Goal: Task Accomplishment & Management: Manage account settings

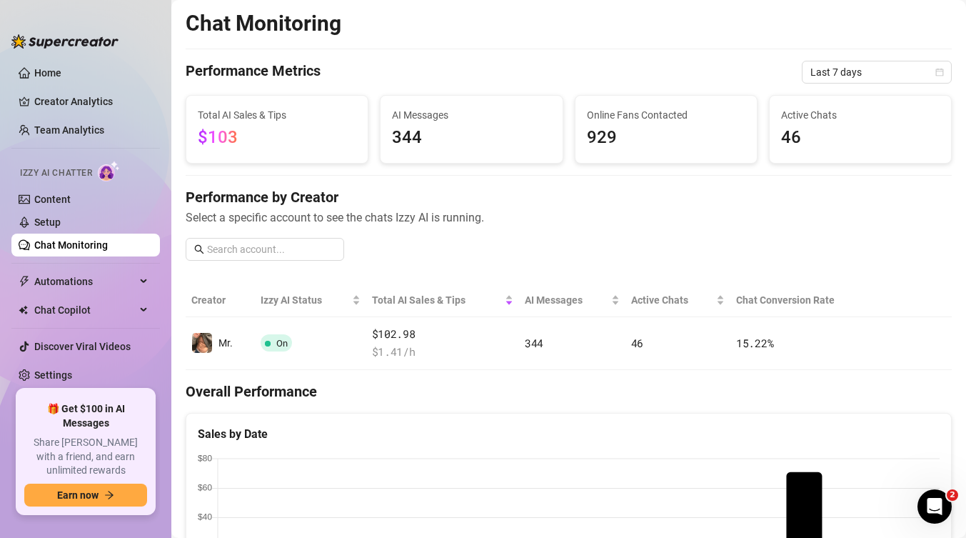
click at [508, 224] on span "Select a specific account to see the chats Izzy AI is running." at bounding box center [569, 218] width 766 height 18
click at [66, 198] on link "Content" at bounding box center [52, 199] width 36 height 11
click at [71, 202] on link "Content" at bounding box center [52, 199] width 36 height 11
click at [39, 197] on link "Content" at bounding box center [52, 199] width 36 height 11
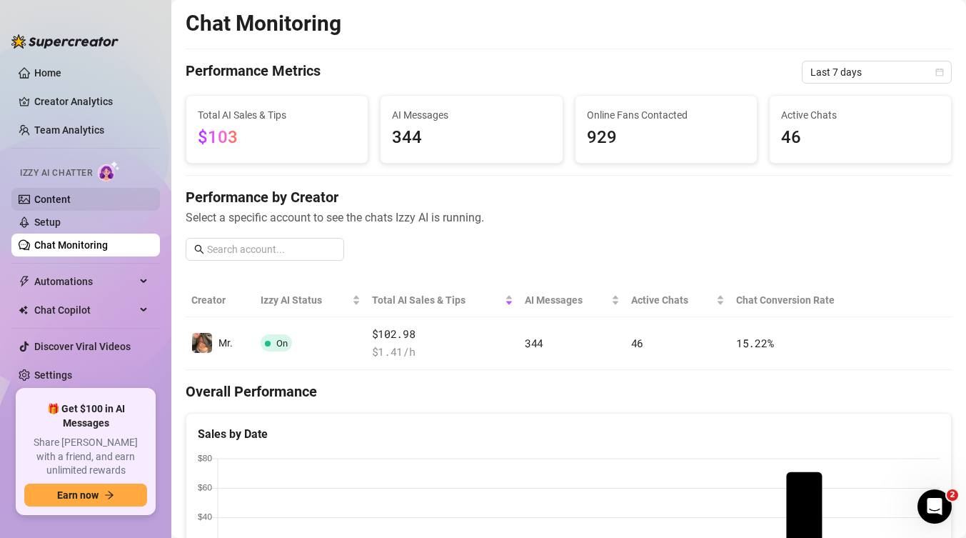
click at [61, 225] on link "Setup" at bounding box center [47, 221] width 26 height 11
click at [62, 198] on link "Content" at bounding box center [52, 199] width 36 height 11
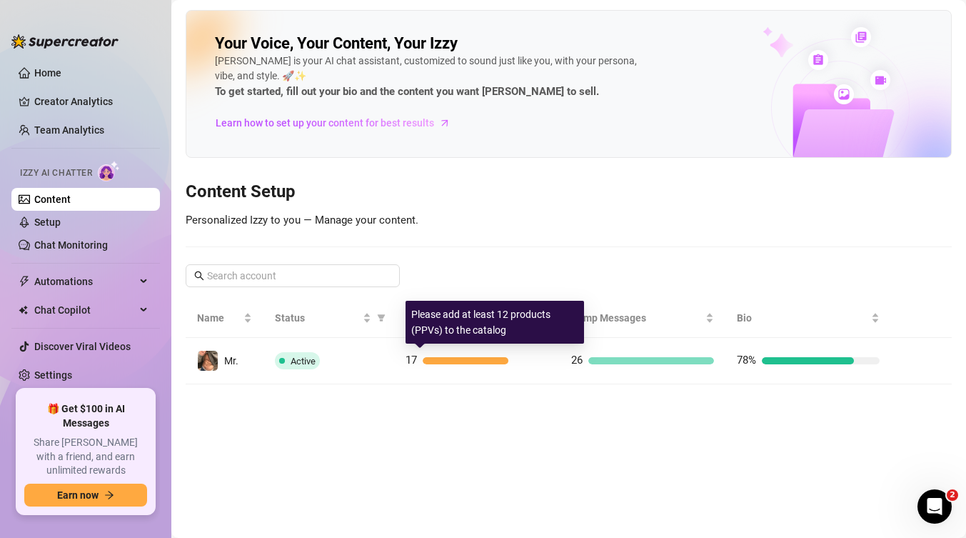
click at [420, 361] on div "17" at bounding box center [477, 360] width 143 height 17
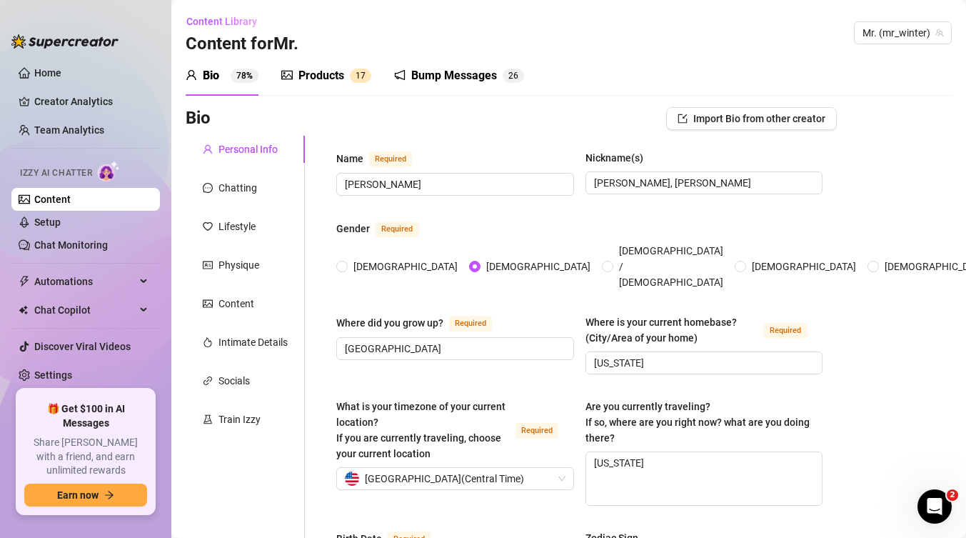
radio input "true"
type input "[DATE]"
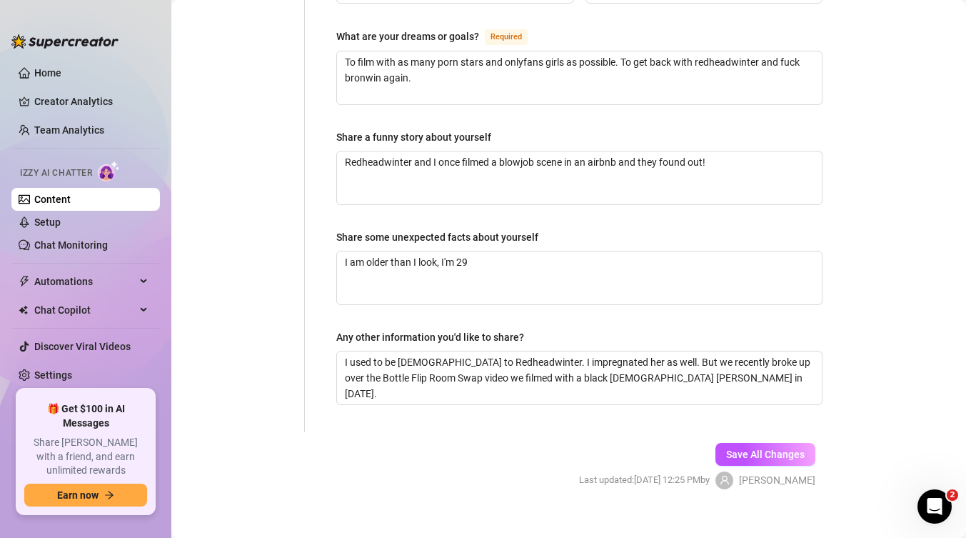
scroll to position [930, 0]
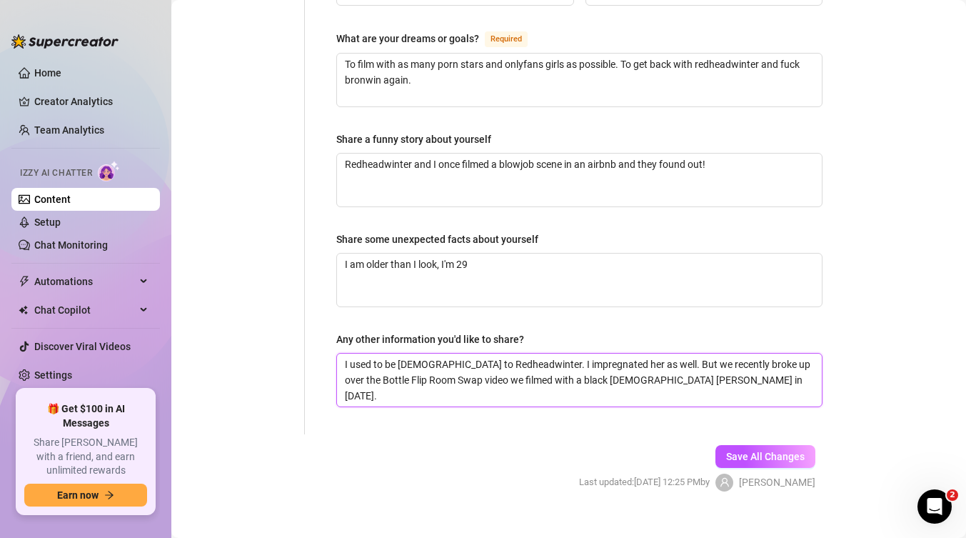
click at [606, 358] on textarea "I used to be [DEMOGRAPHIC_DATA] to Redheadwinter. I impregnated her as well. Bu…" at bounding box center [579, 379] width 485 height 53
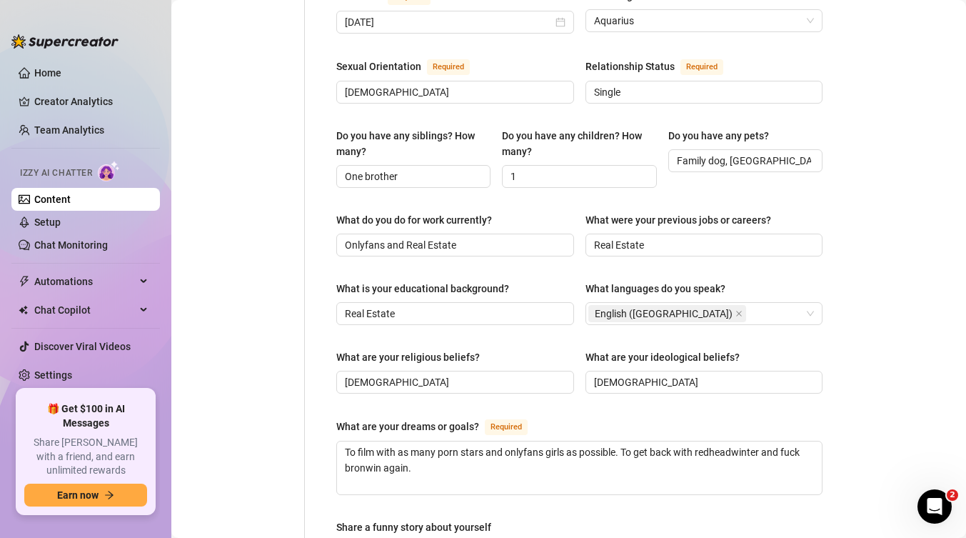
click at [915, 273] on div "Bio Import Bio from other creator Personal Info Chatting Lifestyle Physique Con…" at bounding box center [569, 234] width 766 height 1339
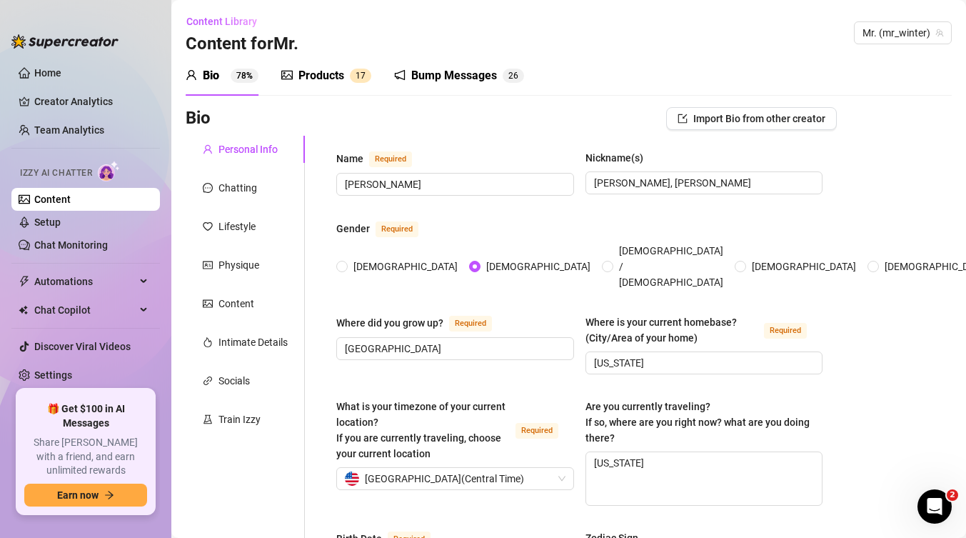
click at [611, 159] on div "Nickname(s)" at bounding box center [615, 158] width 58 height 16
click at [611, 175] on input "[PERSON_NAME], [PERSON_NAME]" at bounding box center [703, 183] width 218 height 16
click at [236, 186] on div "Chatting" at bounding box center [238, 188] width 39 height 16
click at [236, 196] on div "Chatting" at bounding box center [245, 187] width 119 height 27
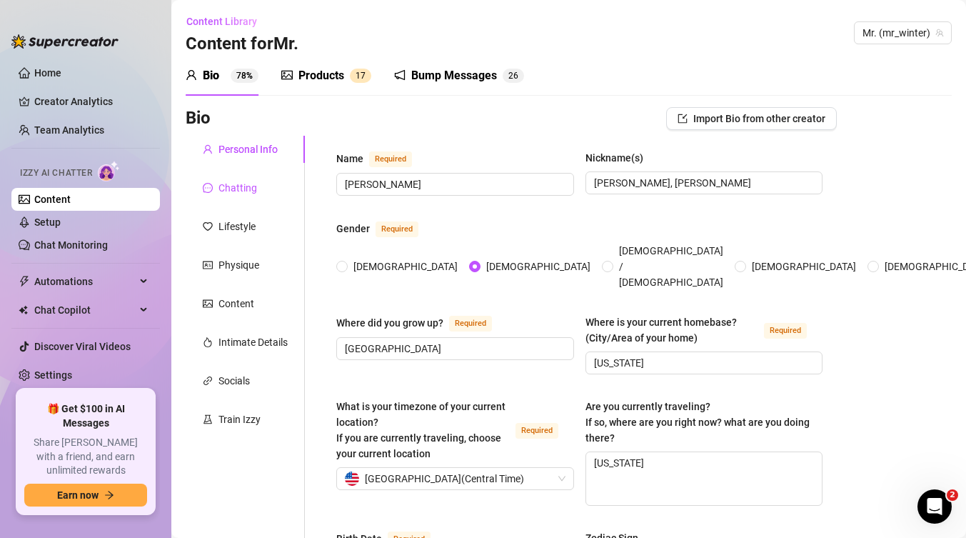
click at [235, 186] on div "Chatting" at bounding box center [238, 188] width 39 height 16
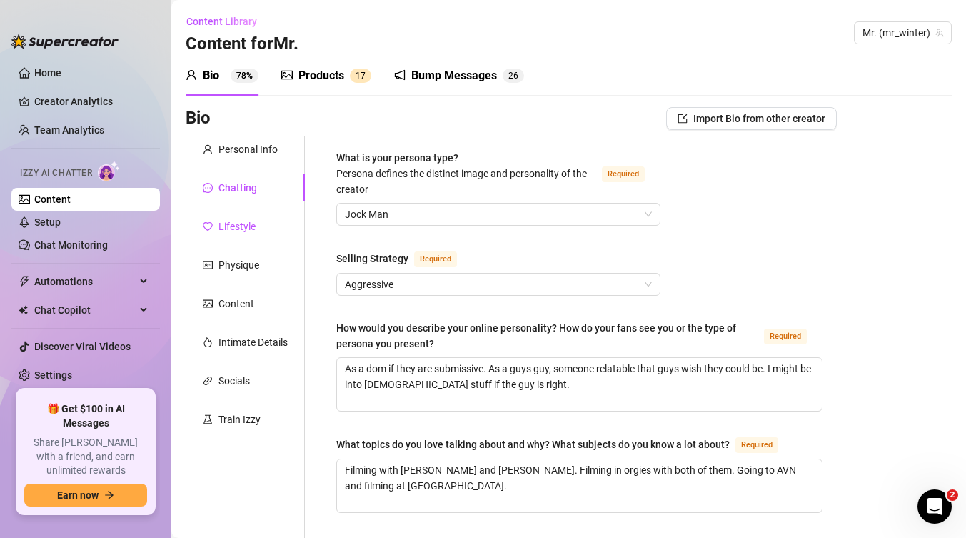
click at [250, 227] on div "Lifestyle" at bounding box center [237, 227] width 37 height 16
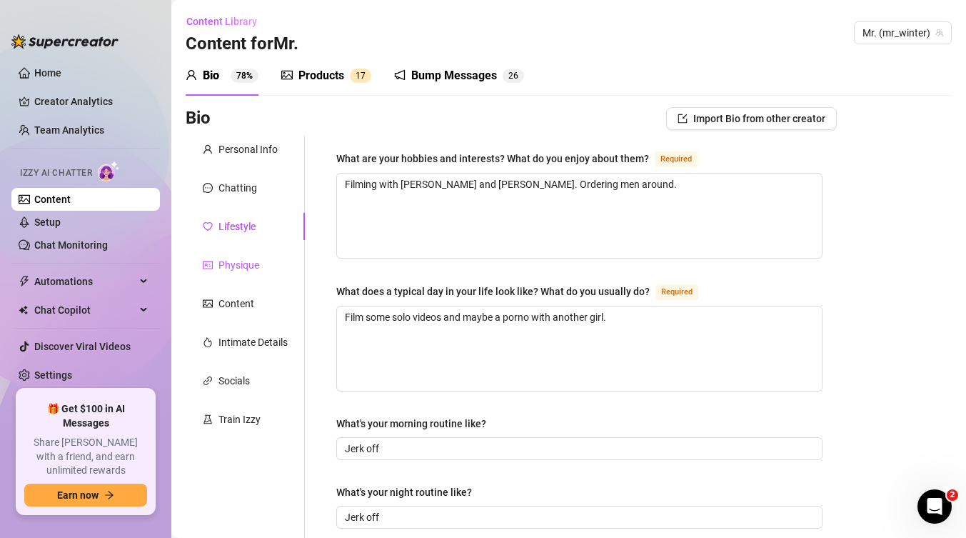
click at [236, 266] on div "Physique" at bounding box center [239, 265] width 41 height 16
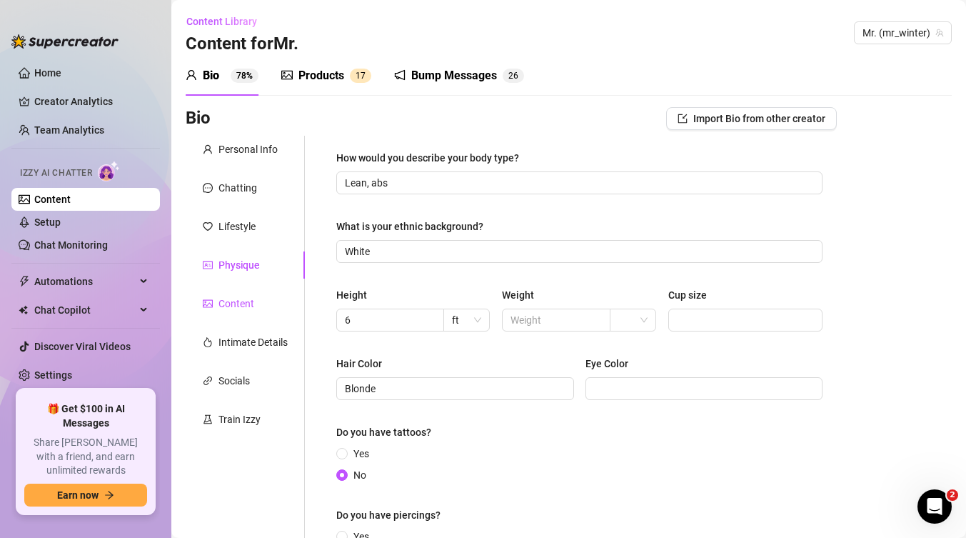
click at [227, 303] on div "Content" at bounding box center [237, 304] width 36 height 16
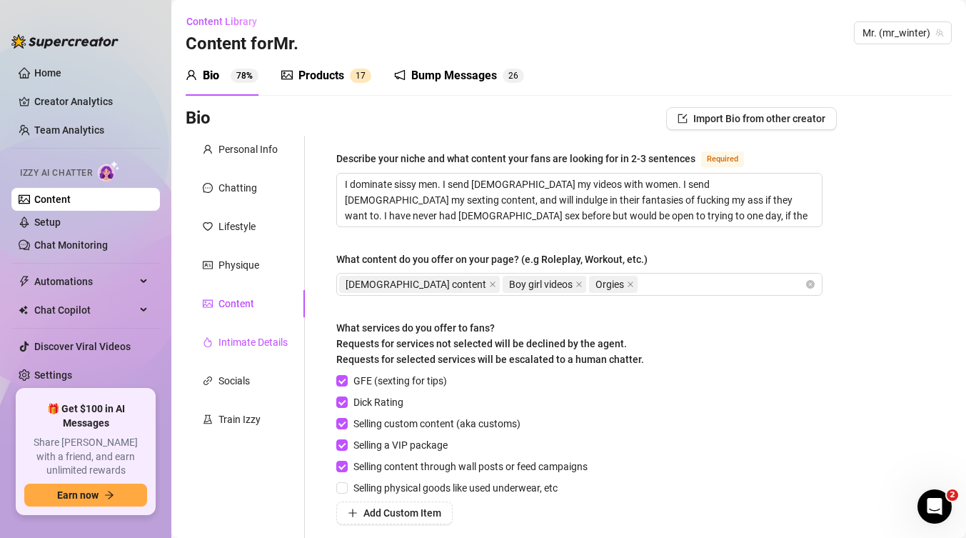
click at [242, 341] on div "Intimate Details" at bounding box center [253, 342] width 69 height 16
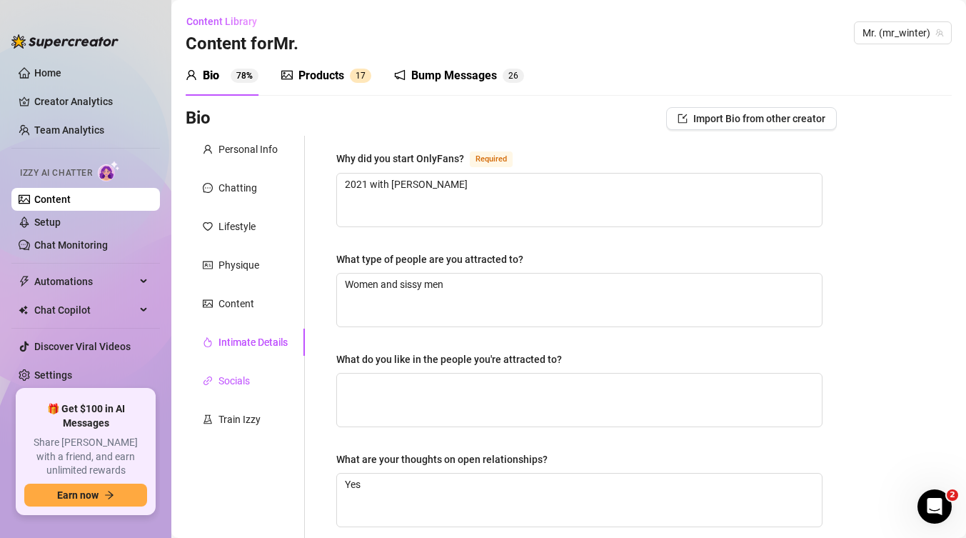
click at [230, 383] on div "Socials" at bounding box center [234, 381] width 31 height 16
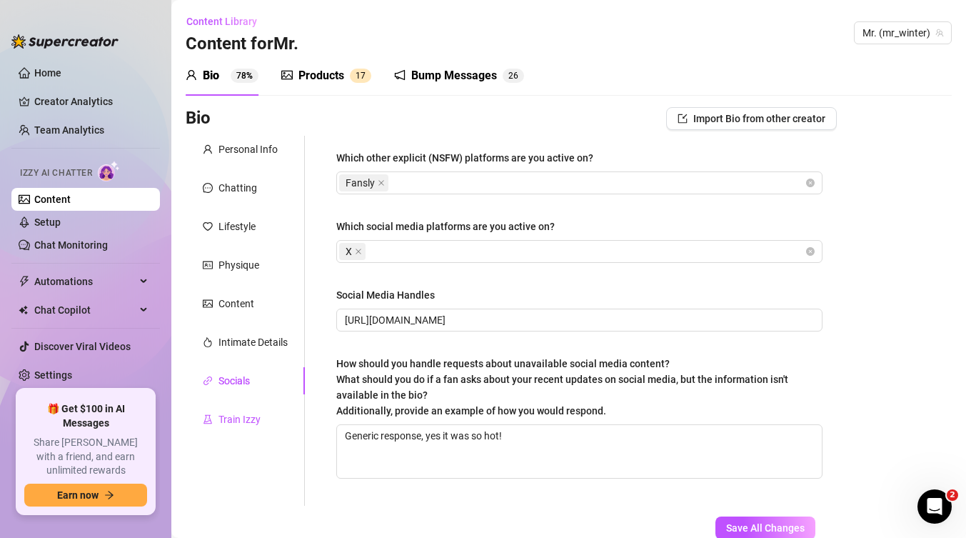
drag, startPoint x: 229, startPoint y: 422, endPoint x: 276, endPoint y: 422, distance: 46.4
click at [229, 423] on div "Train Izzy" at bounding box center [240, 419] width 42 height 16
click at [241, 418] on div "Train Izzy" at bounding box center [240, 419] width 42 height 16
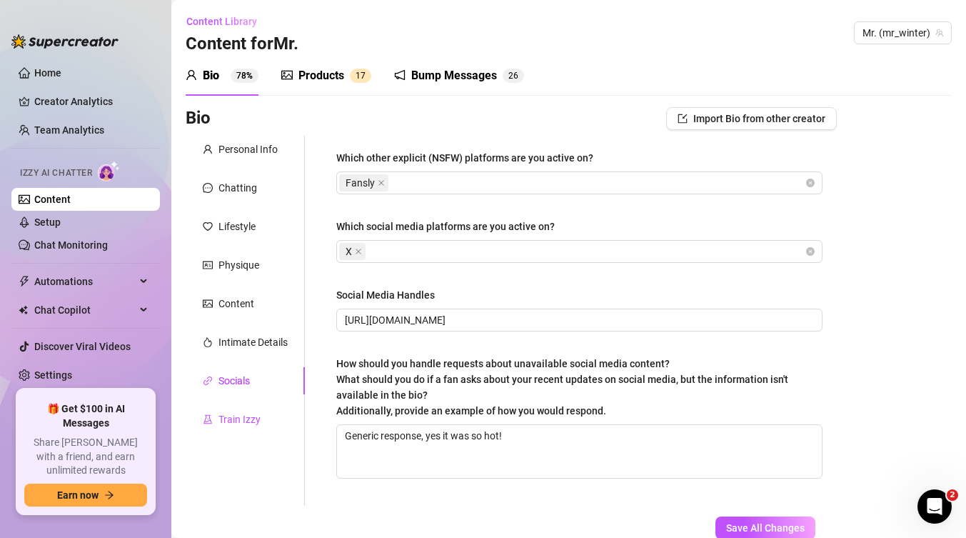
click at [256, 413] on div "Train Izzy" at bounding box center [240, 419] width 42 height 16
click at [239, 418] on div "Train Izzy" at bounding box center [240, 419] width 42 height 16
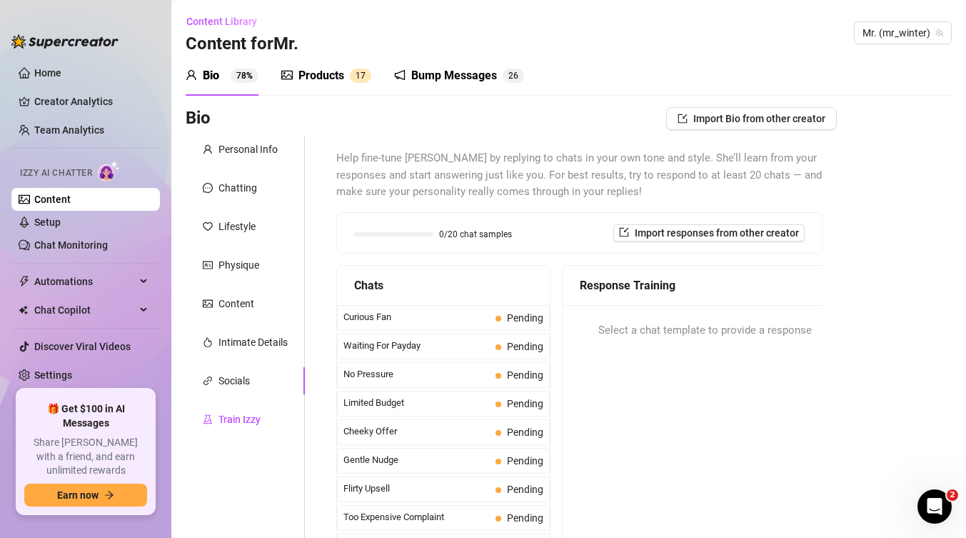
click at [239, 411] on div "Train Izzy" at bounding box center [240, 419] width 42 height 16
click at [321, 76] on div "Products" at bounding box center [321, 75] width 46 height 17
click at [346, 75] on div "Products 1 7" at bounding box center [326, 75] width 90 height 17
click at [317, 75] on div "Products" at bounding box center [321, 75] width 46 height 17
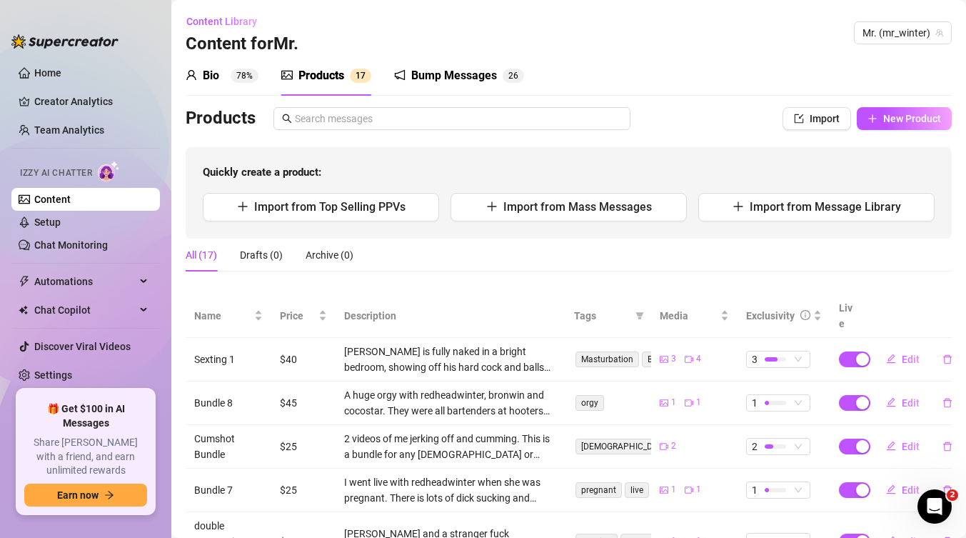
click at [557, 160] on div "Quickly create a product: Import from Top Selling PPVs Import from Mass Message…" at bounding box center [569, 192] width 766 height 91
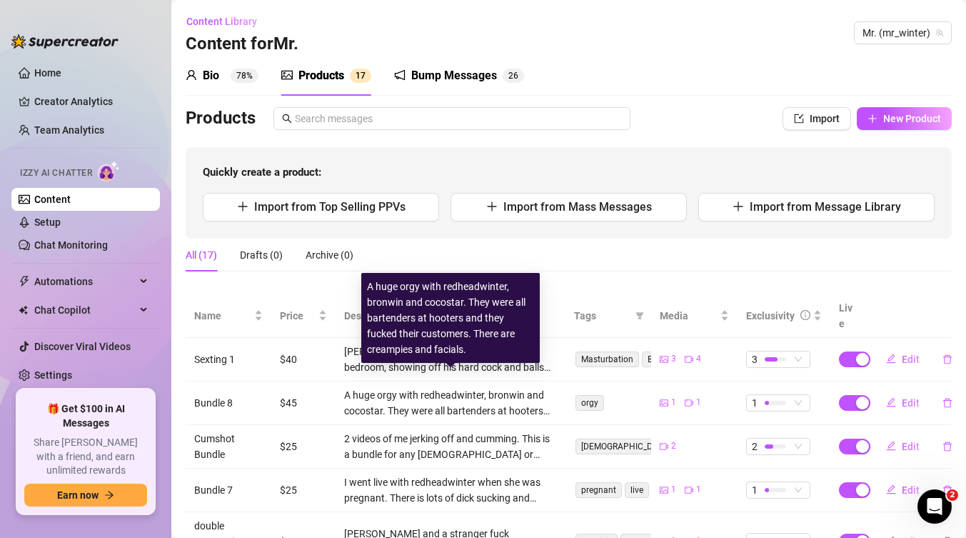
click at [607, 149] on div "Quickly create a product: Import from Top Selling PPVs Import from Mass Message…" at bounding box center [569, 192] width 766 height 91
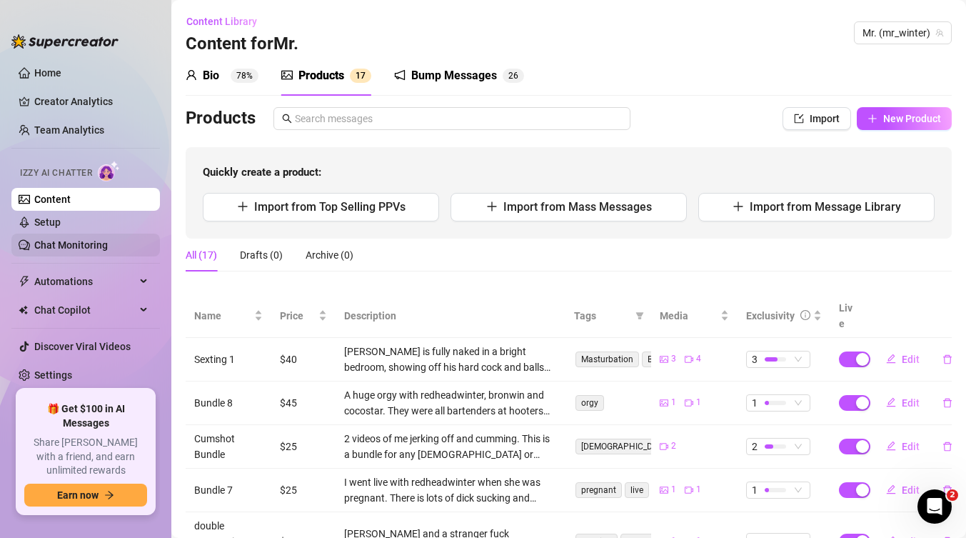
click at [60, 250] on link "Chat Monitoring" at bounding box center [71, 244] width 74 height 11
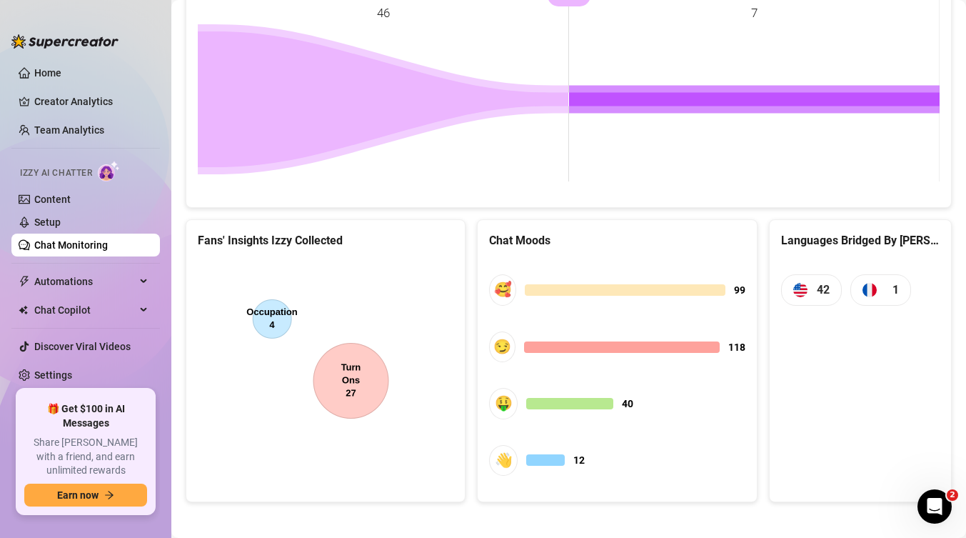
scroll to position [678, 0]
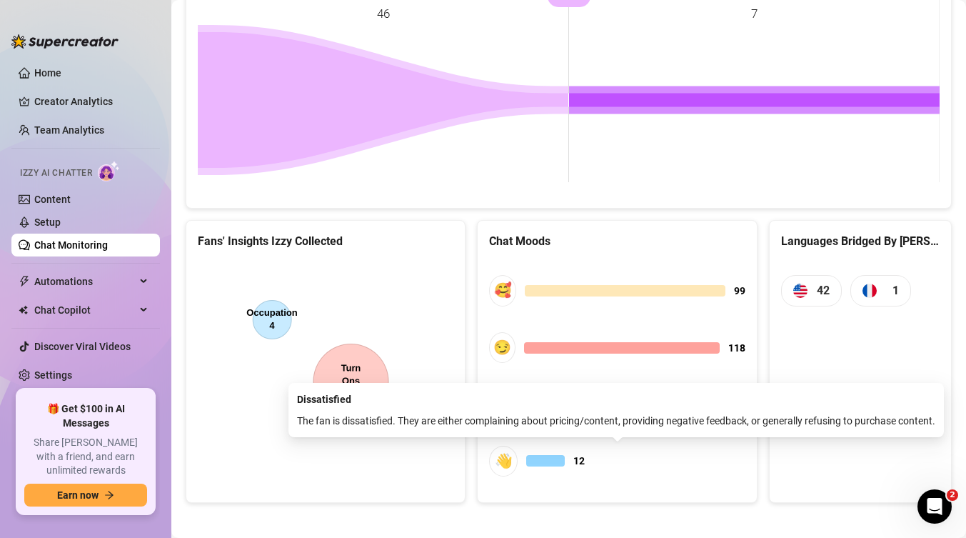
click at [508, 458] on div "👋" at bounding box center [503, 461] width 29 height 31
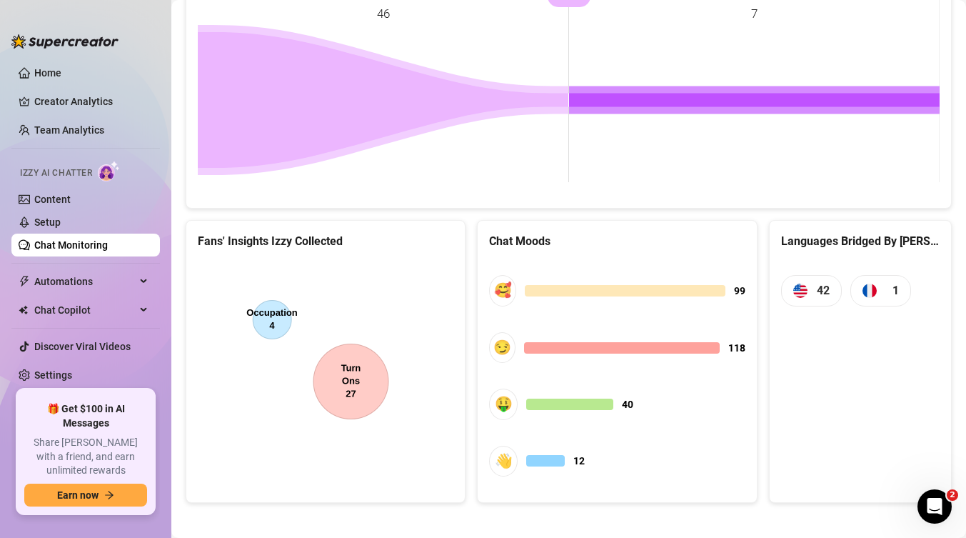
click at [686, 255] on div "🥰 99 😏 118 🤑 40 👋 12" at bounding box center [617, 375] width 278 height 253
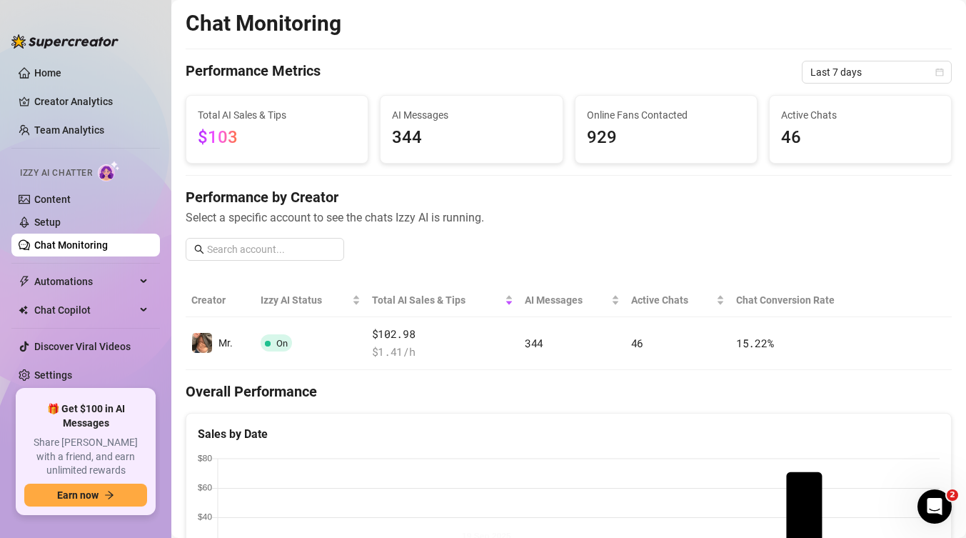
scroll to position [1, 0]
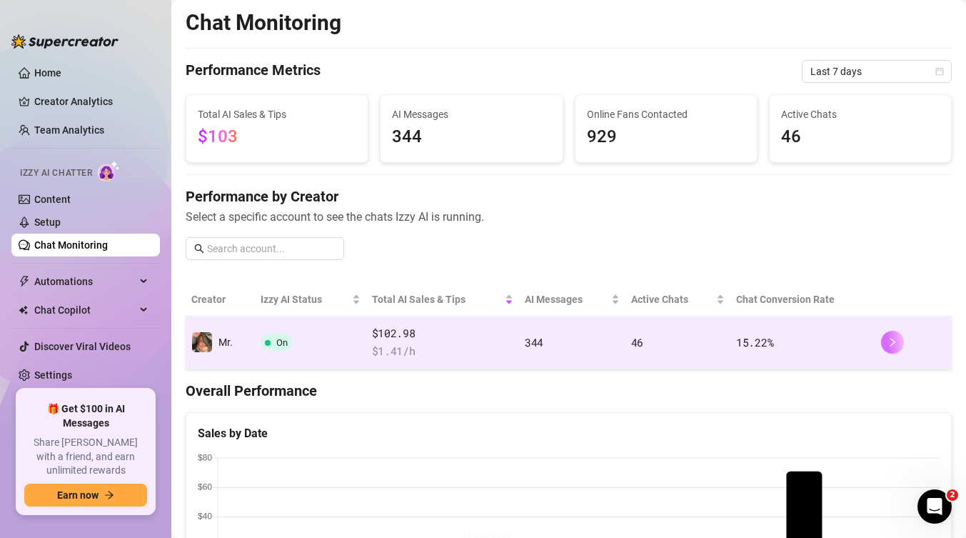
click at [892, 346] on icon "right" at bounding box center [893, 342] width 10 height 10
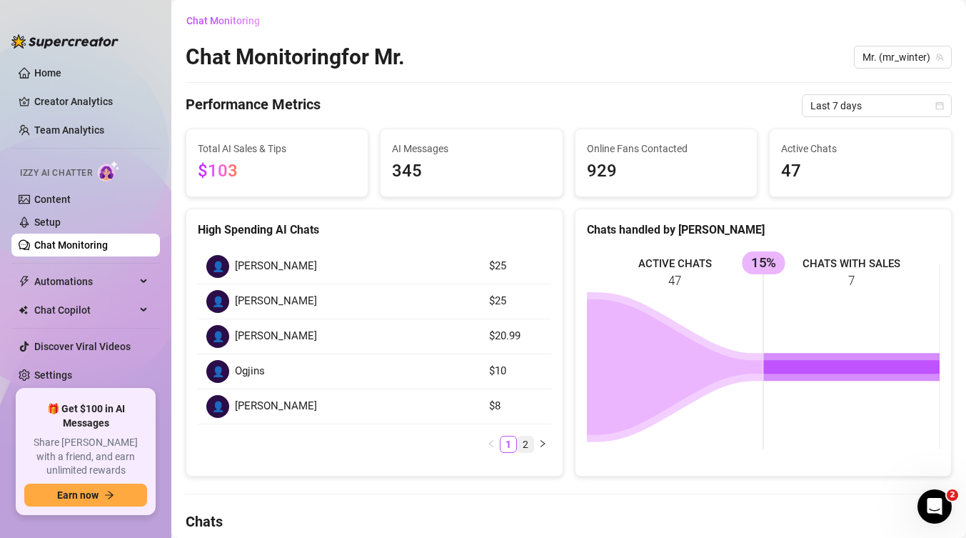
click at [526, 443] on link "2" at bounding box center [526, 444] width 16 height 16
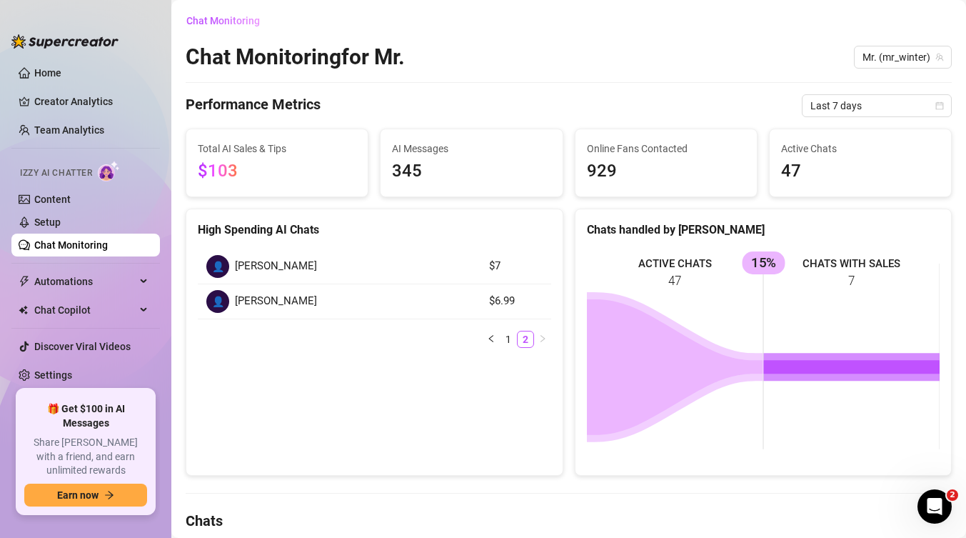
click at [218, 300] on div "👤" at bounding box center [217, 301] width 23 height 23
click at [251, 300] on span "[PERSON_NAME]" at bounding box center [276, 301] width 82 height 17
click at [231, 236] on div "High Spending AI Chats" at bounding box center [374, 230] width 353 height 18
click at [231, 286] on td "👤 [PERSON_NAME]" at bounding box center [339, 301] width 283 height 35
click at [511, 342] on link "1" at bounding box center [509, 339] width 16 height 16
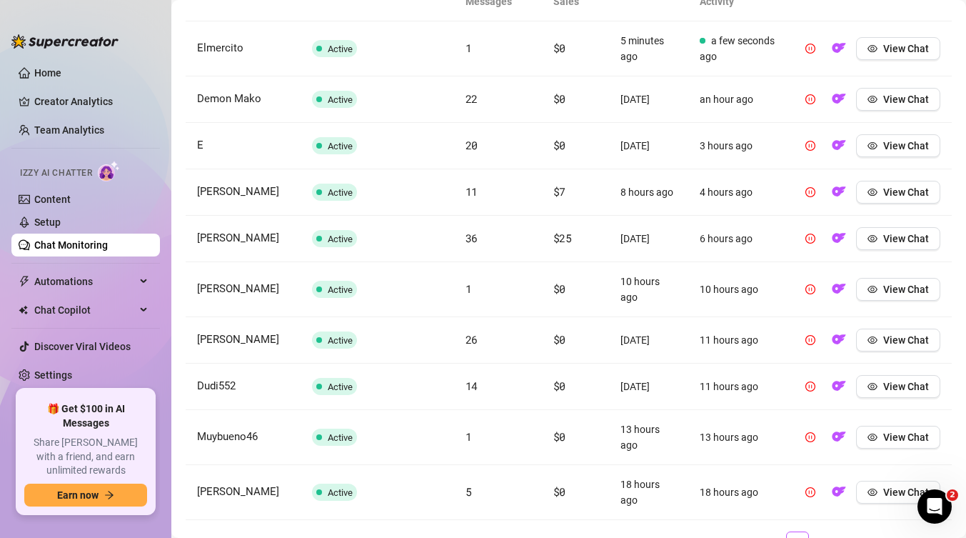
scroll to position [636, 0]
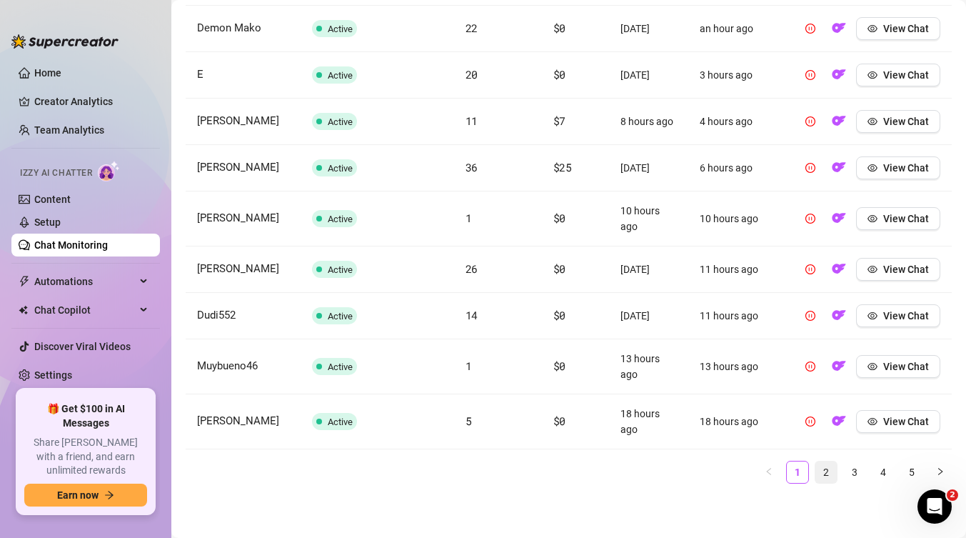
click at [830, 472] on link "2" at bounding box center [825, 471] width 21 height 21
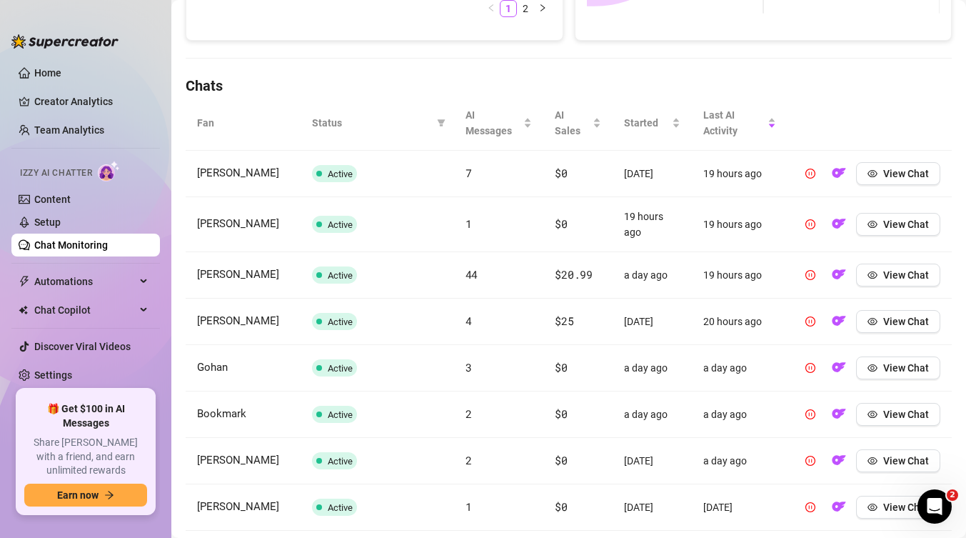
scroll to position [611, 0]
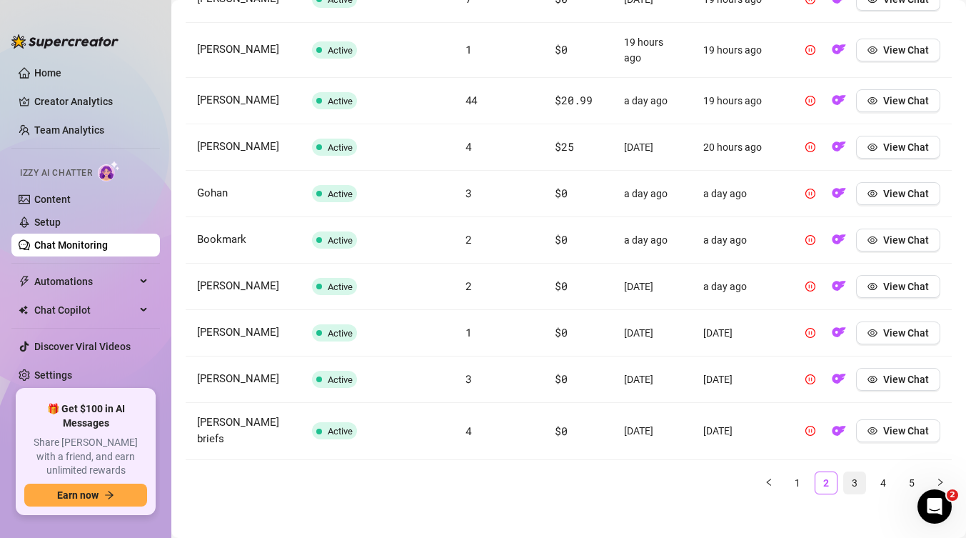
click at [860, 472] on link "3" at bounding box center [854, 482] width 21 height 21
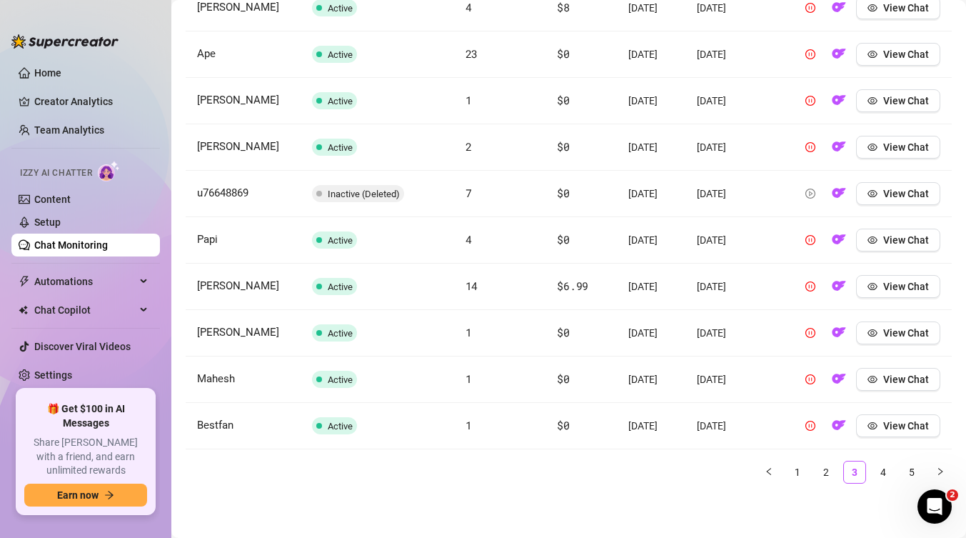
scroll to position [688, 0]
click at [885, 471] on link "4" at bounding box center [883, 471] width 21 height 21
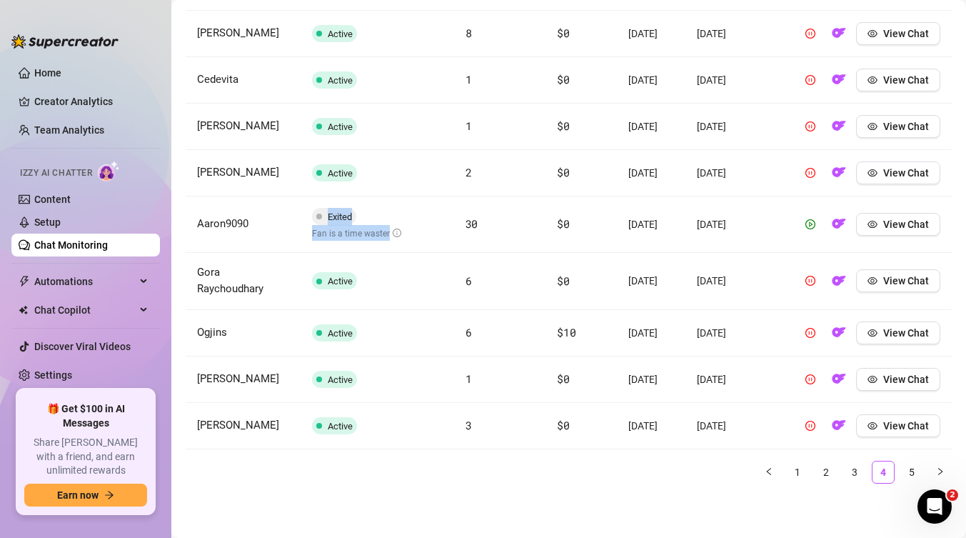
drag, startPoint x: 408, startPoint y: 209, endPoint x: 303, endPoint y: 190, distance: 106.0
click at [303, 196] on td "Exited Fan is a time waster" at bounding box center [378, 224] width 154 height 56
click at [404, 201] on td "Exited Fan is a time waster" at bounding box center [378, 224] width 154 height 56
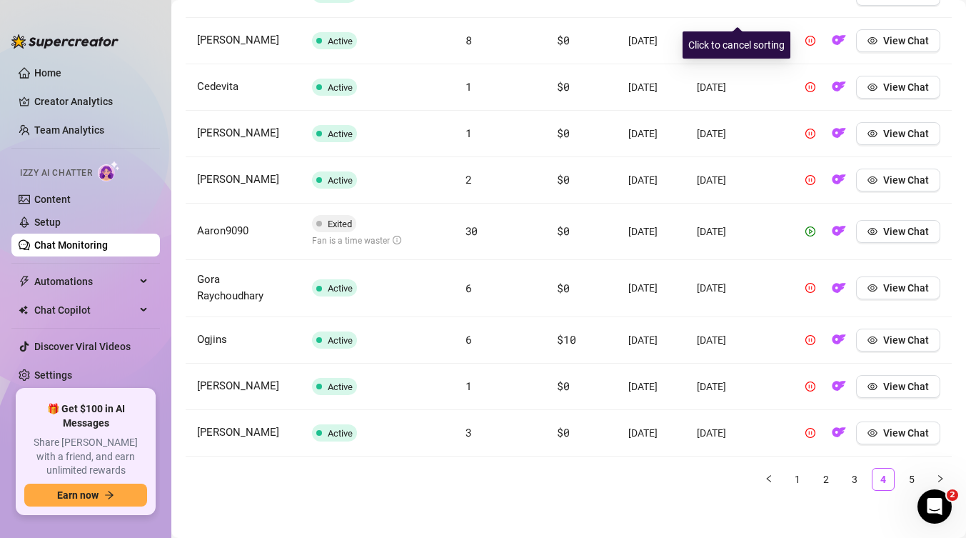
scroll to position [691, 0]
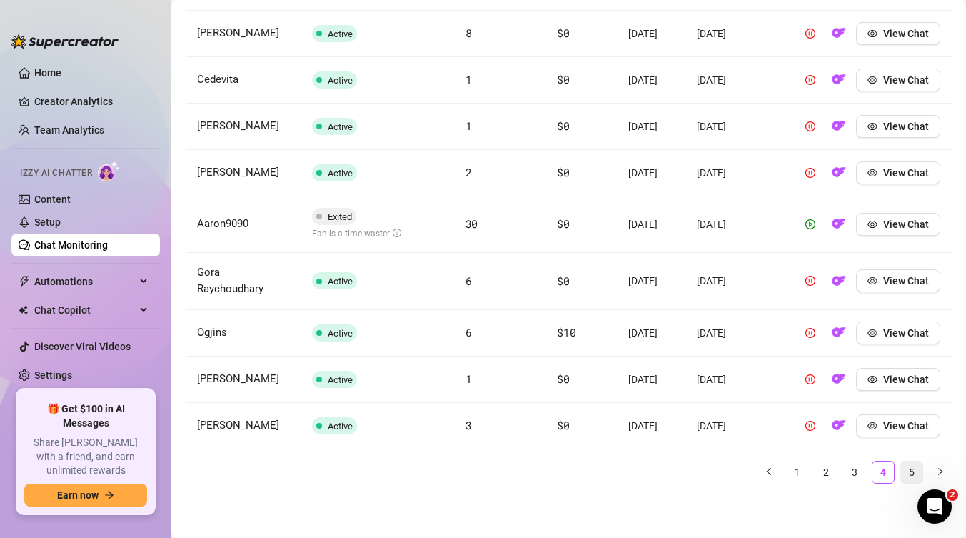
click at [911, 473] on link "5" at bounding box center [911, 471] width 21 height 21
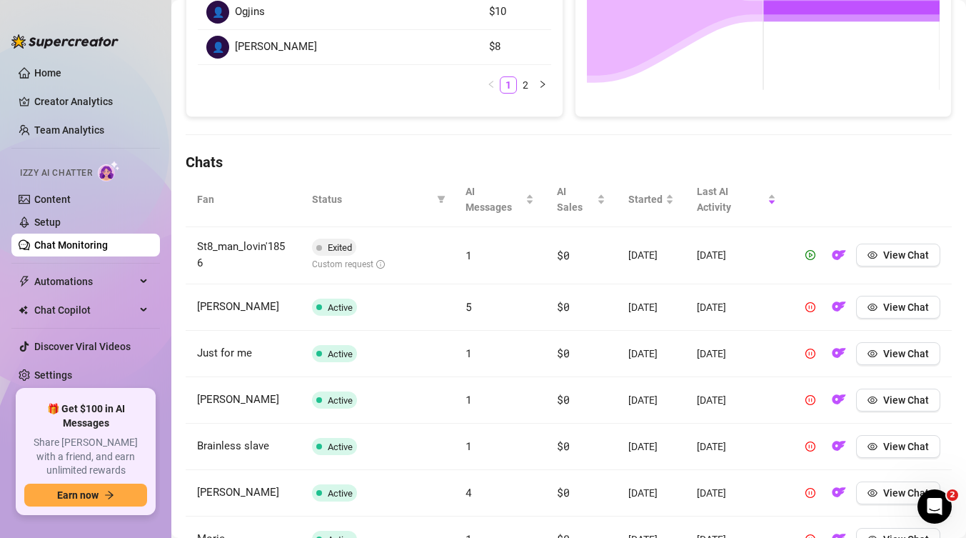
scroll to position [359, 0]
drag, startPoint x: 397, startPoint y: 264, endPoint x: 314, endPoint y: 243, distance: 85.6
click at [313, 243] on td "Exited Custom request" at bounding box center [378, 256] width 154 height 57
click at [436, 263] on td "Exited Custom request" at bounding box center [378, 256] width 154 height 57
click at [905, 255] on span "View Chat" at bounding box center [906, 255] width 46 height 11
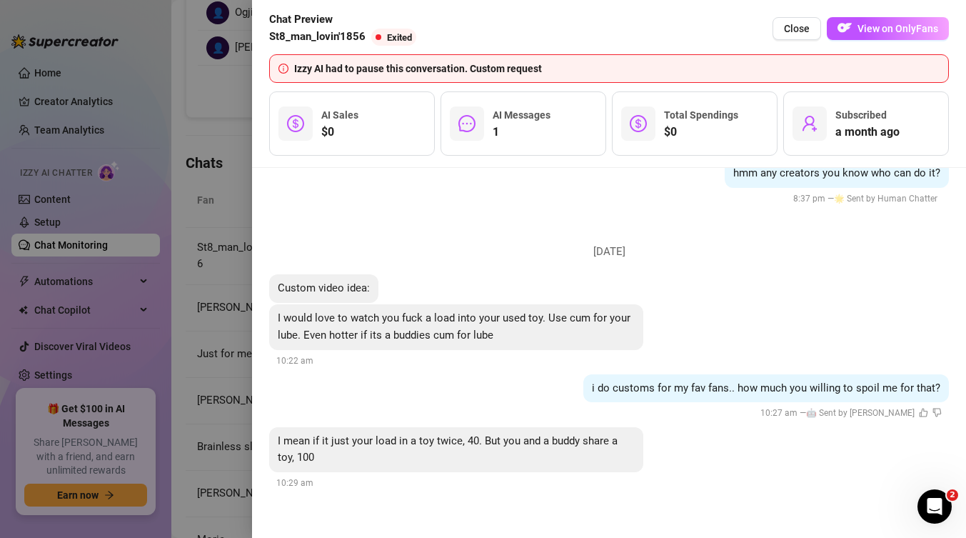
scroll to position [811, 0]
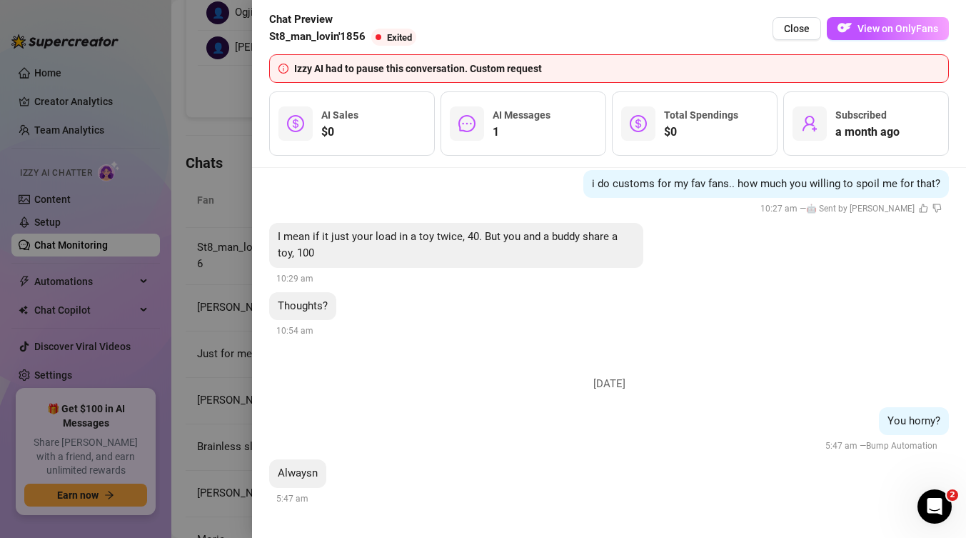
click at [161, 399] on div at bounding box center [483, 269] width 966 height 538
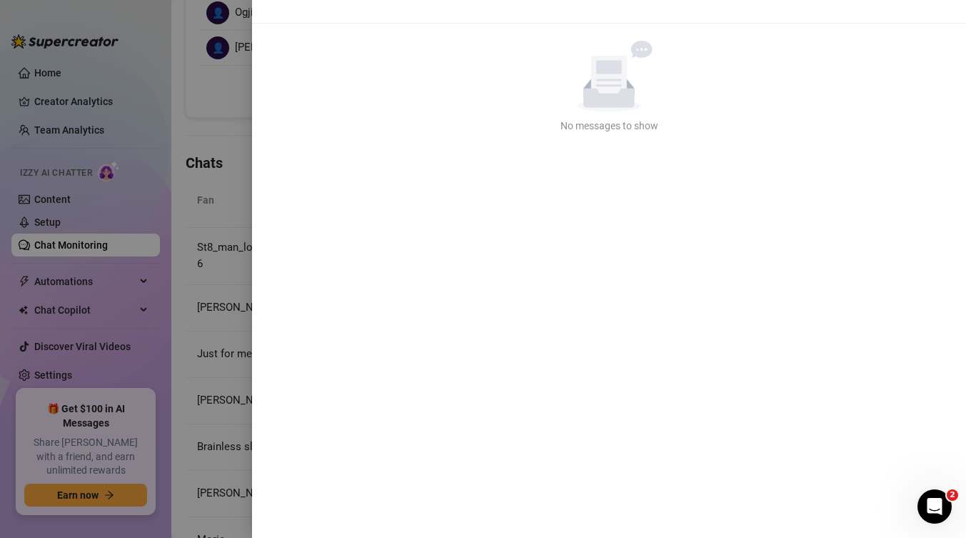
scroll to position [0, 0]
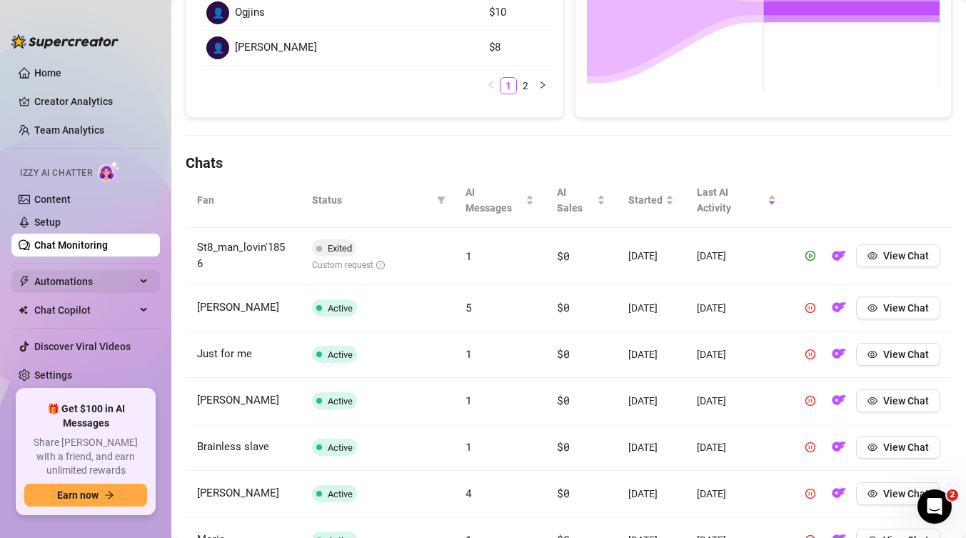
click at [73, 284] on span "Automations" at bounding box center [84, 281] width 101 height 23
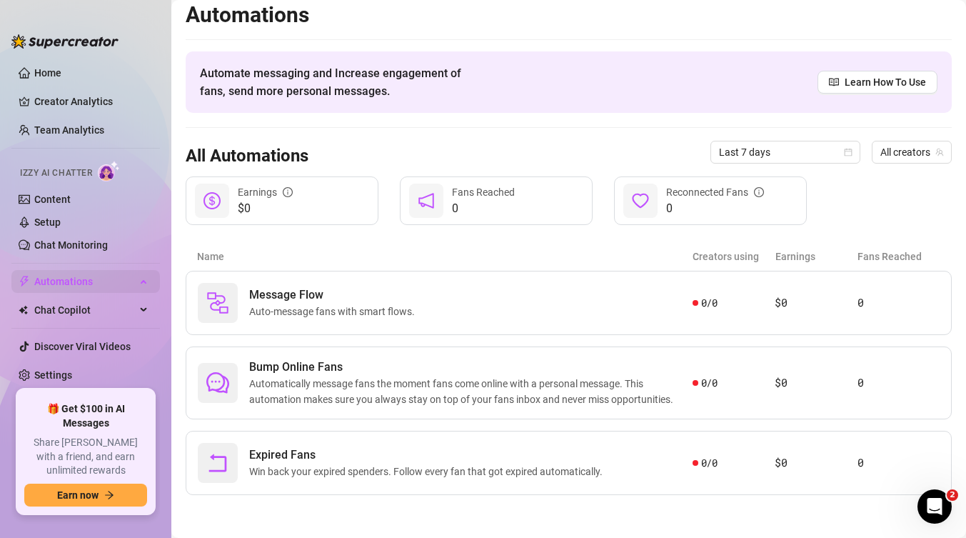
scroll to position [9, 0]
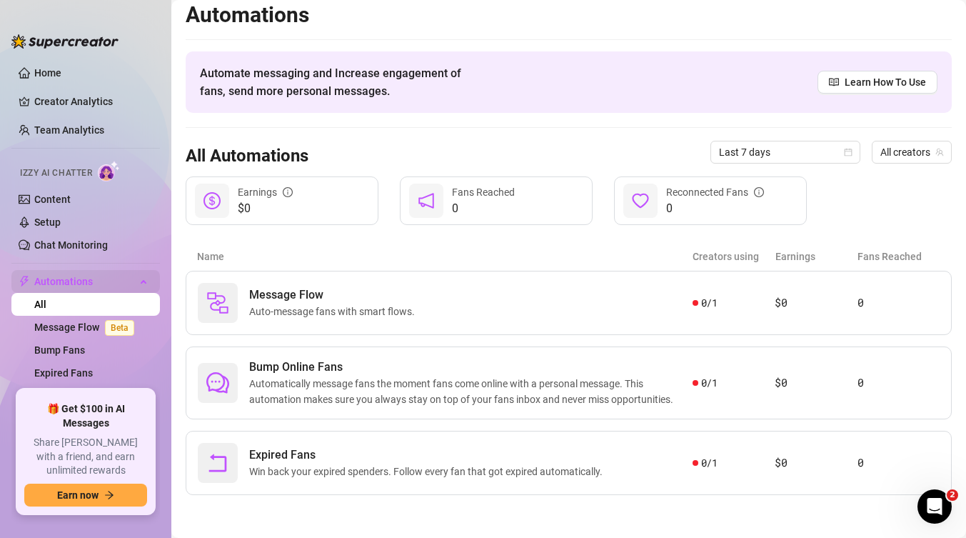
click at [99, 278] on span "Automations" at bounding box center [84, 281] width 101 height 23
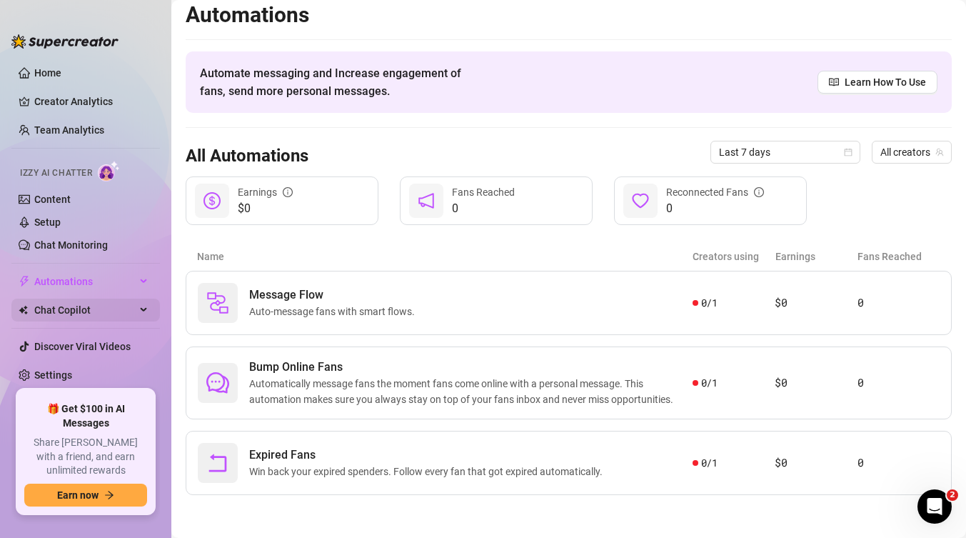
click at [61, 311] on span "Chat Copilot" at bounding box center [84, 309] width 101 height 23
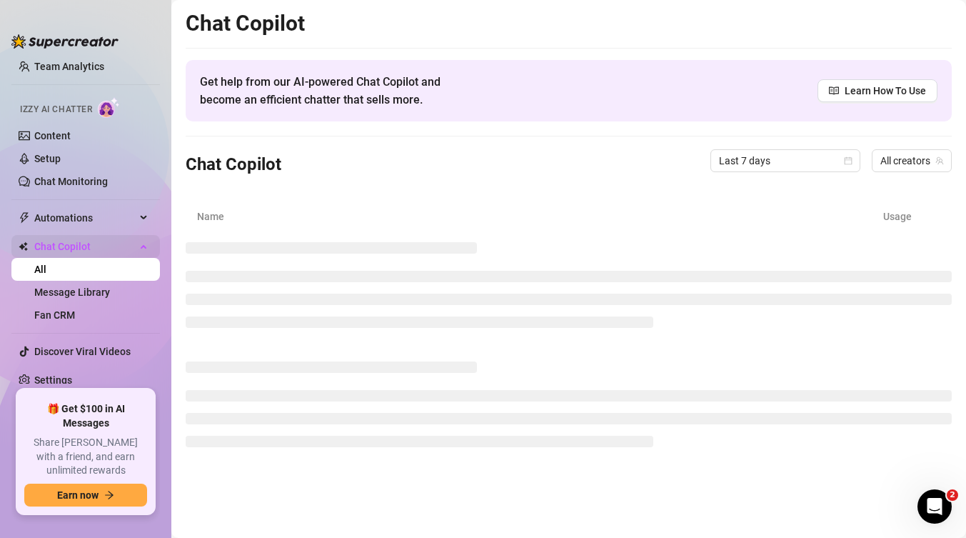
scroll to position [63, 0]
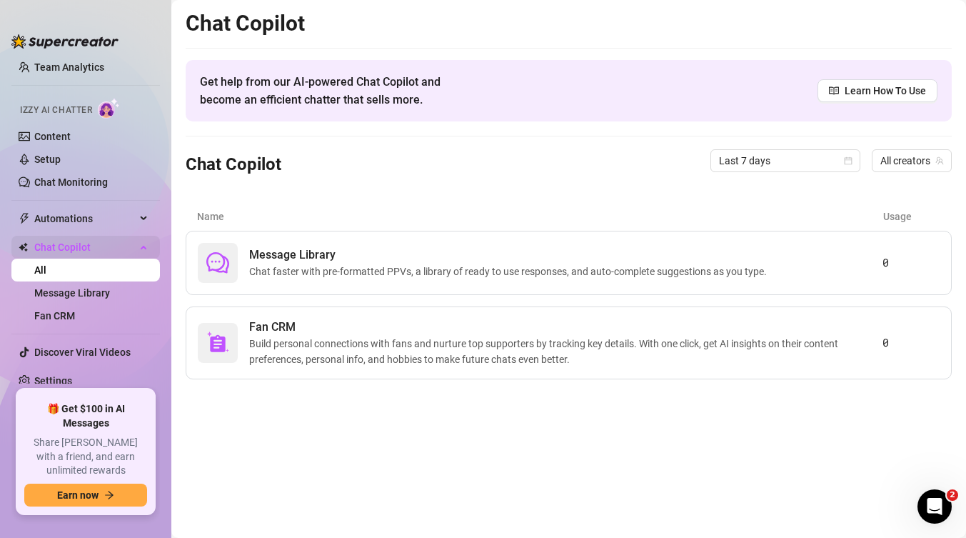
click at [80, 249] on span "Chat Copilot" at bounding box center [84, 247] width 101 height 23
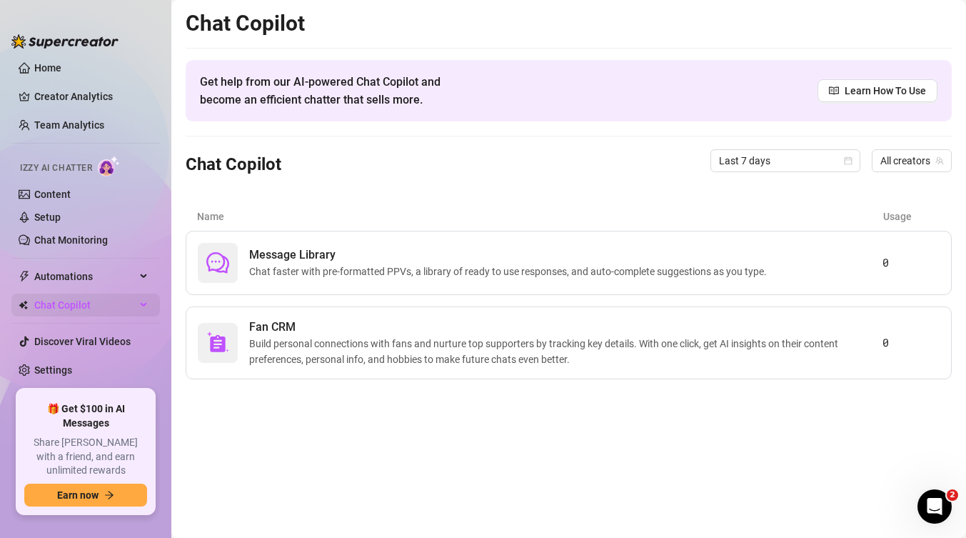
scroll to position [0, 0]
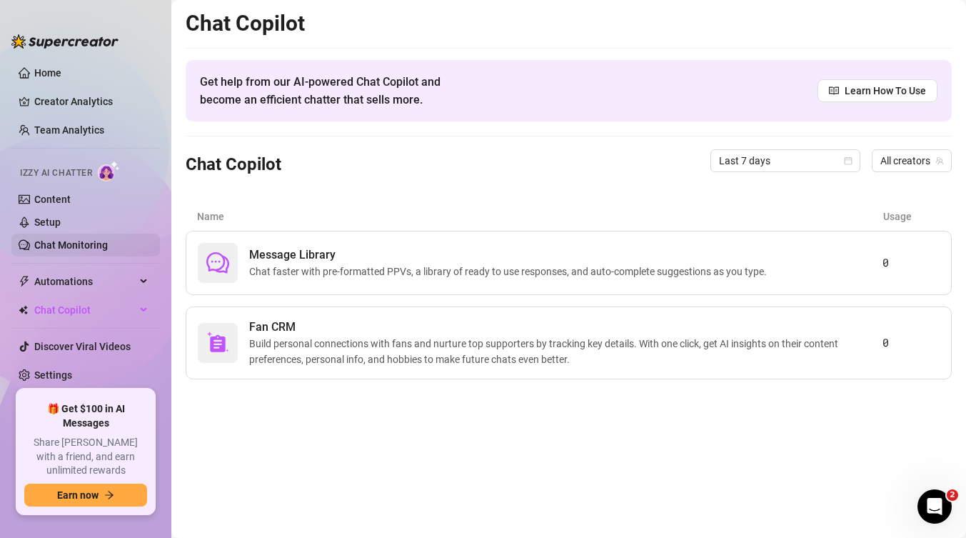
click at [49, 250] on link "Chat Monitoring" at bounding box center [71, 244] width 74 height 11
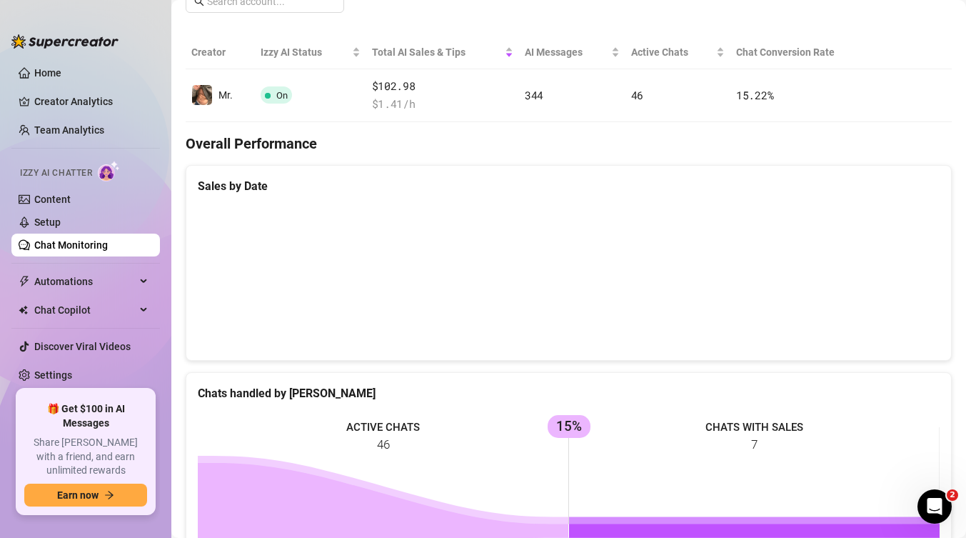
scroll to position [686, 0]
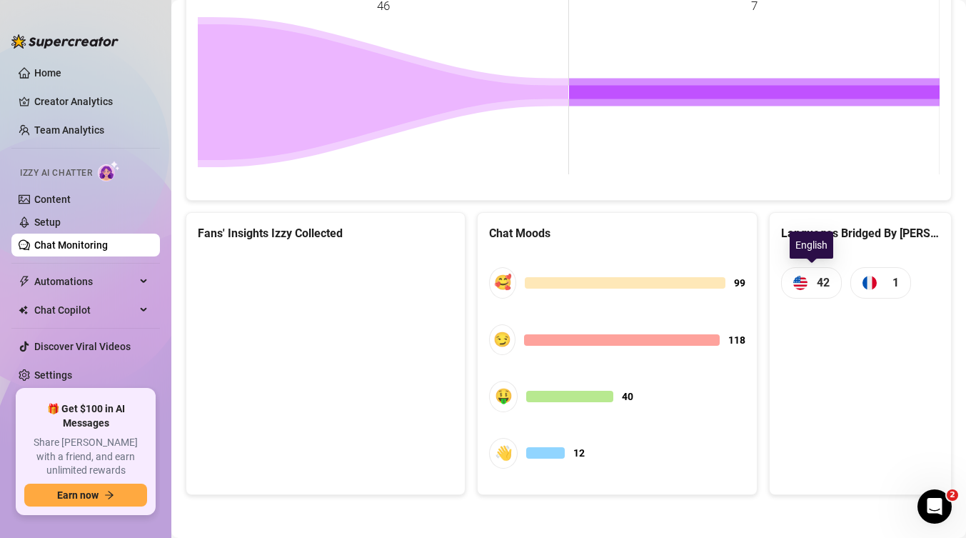
click at [818, 284] on span "42" at bounding box center [823, 282] width 13 height 18
click at [883, 286] on span "1" at bounding box center [880, 282] width 61 height 31
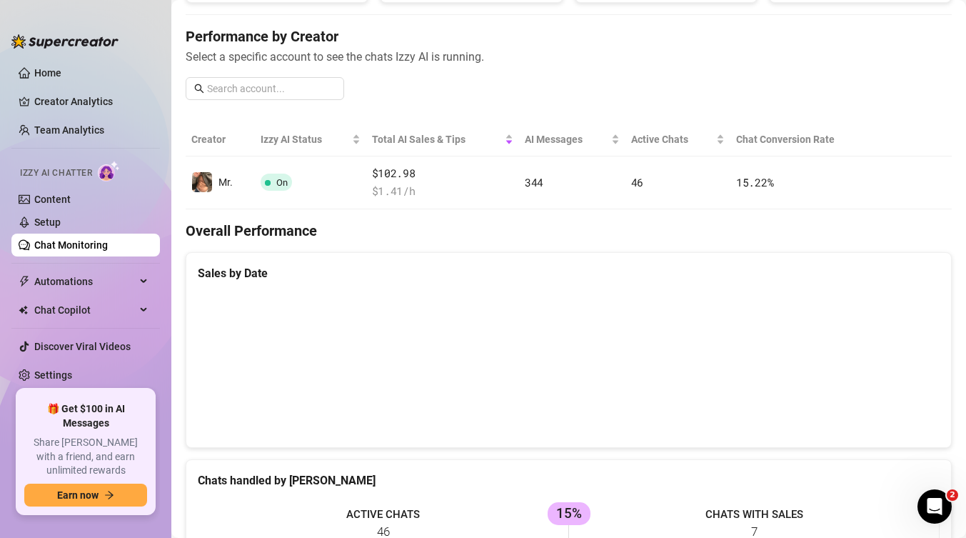
scroll to position [38, 0]
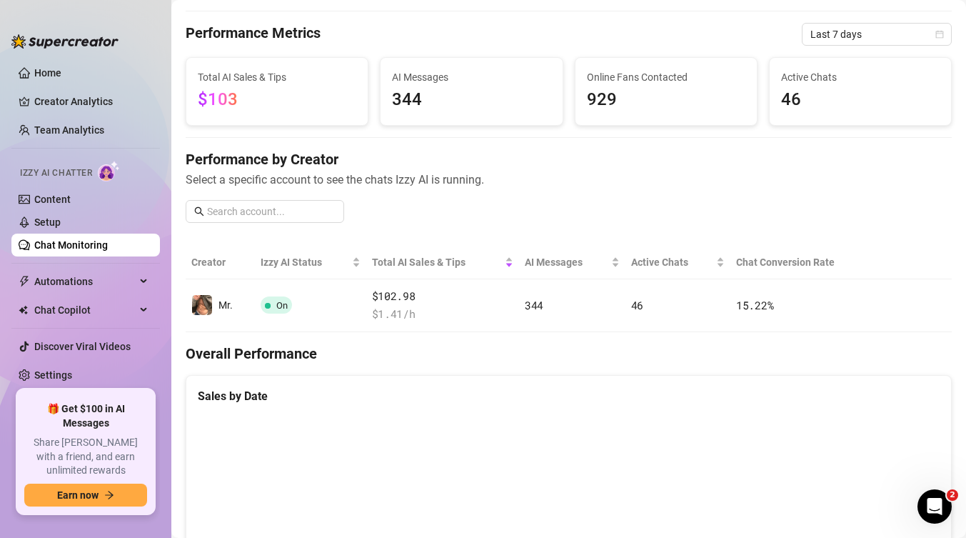
click at [832, 95] on span "46" at bounding box center [860, 99] width 159 height 27
click at [651, 98] on span "929" at bounding box center [666, 99] width 159 height 27
click at [272, 96] on span "$103" at bounding box center [277, 99] width 159 height 27
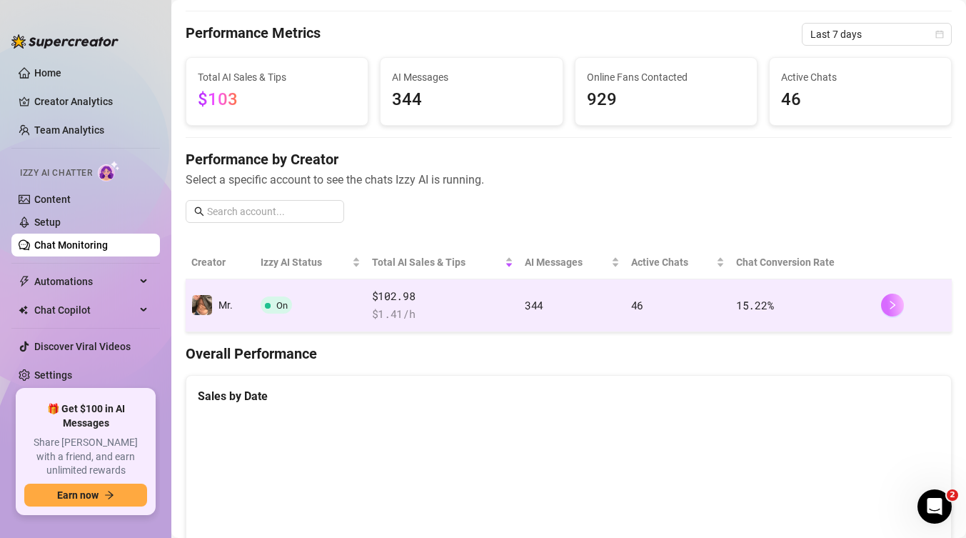
click at [883, 309] on button "button" at bounding box center [892, 304] width 23 height 23
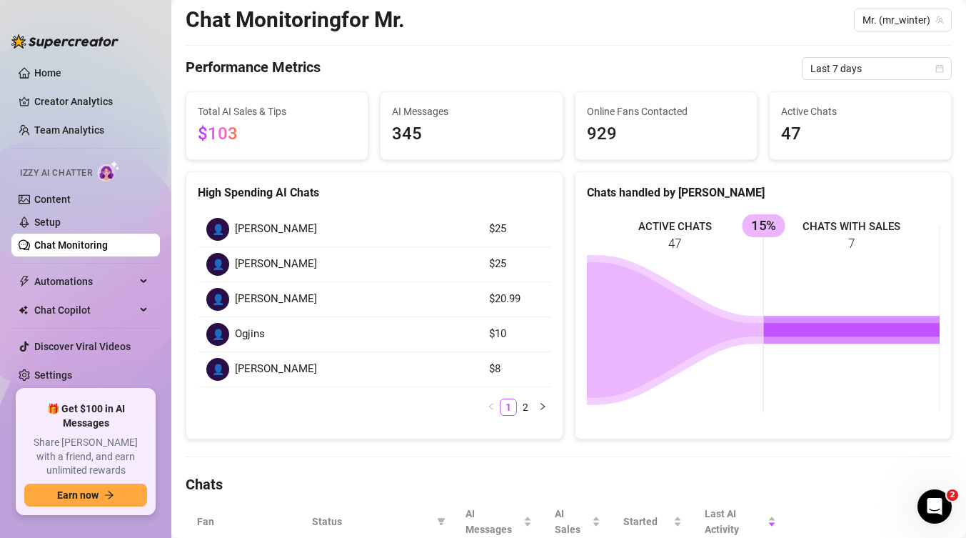
click at [452, 100] on div "AI Messages 345" at bounding box center [471, 125] width 181 height 67
click at [265, 127] on span "$103" at bounding box center [277, 134] width 159 height 27
click at [723, 119] on div "Online Fans Contacted 929" at bounding box center [666, 126] width 159 height 44
click at [930, 119] on div "Active Chats 47" at bounding box center [860, 126] width 159 height 44
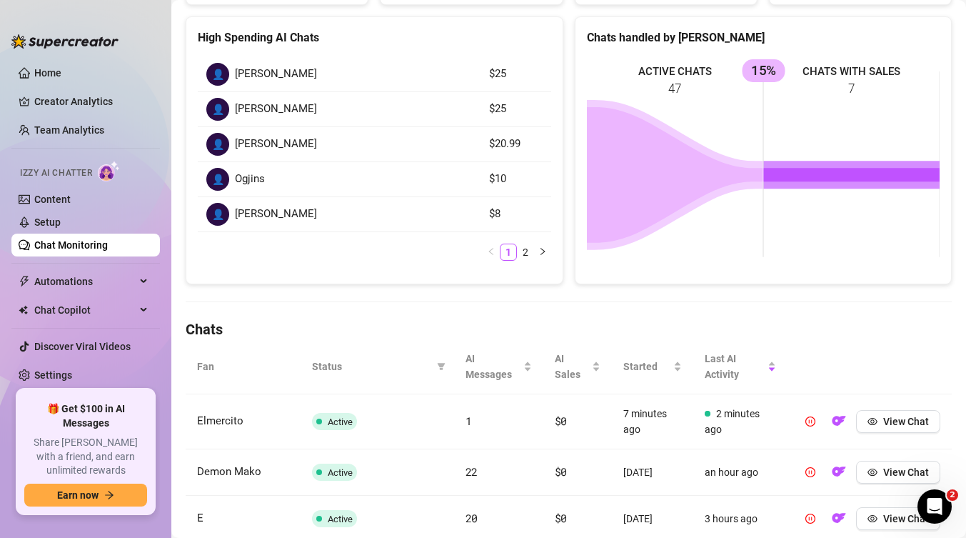
click at [703, 251] on rect at bounding box center [763, 164] width 353 height 214
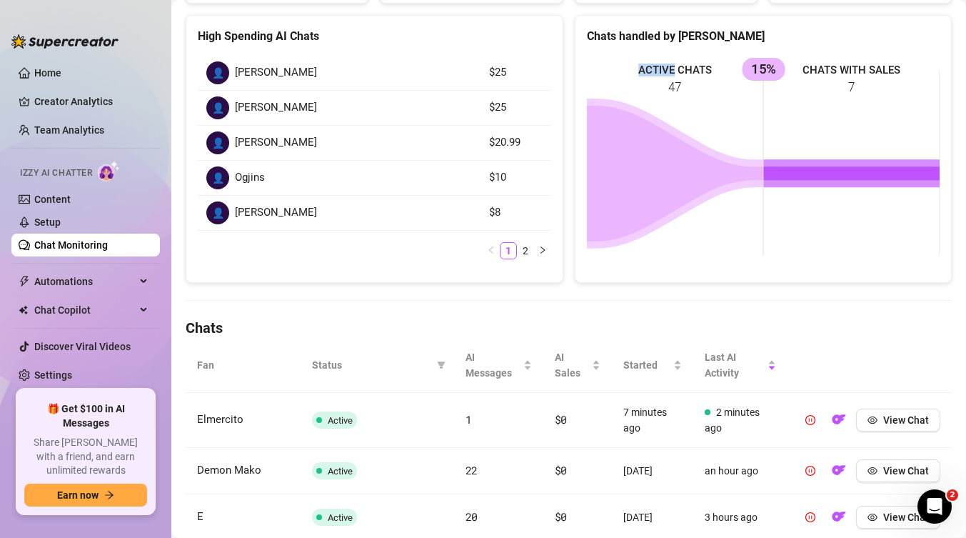
click at [703, 251] on rect at bounding box center [763, 163] width 353 height 214
click at [531, 248] on link "2" at bounding box center [526, 251] width 16 height 16
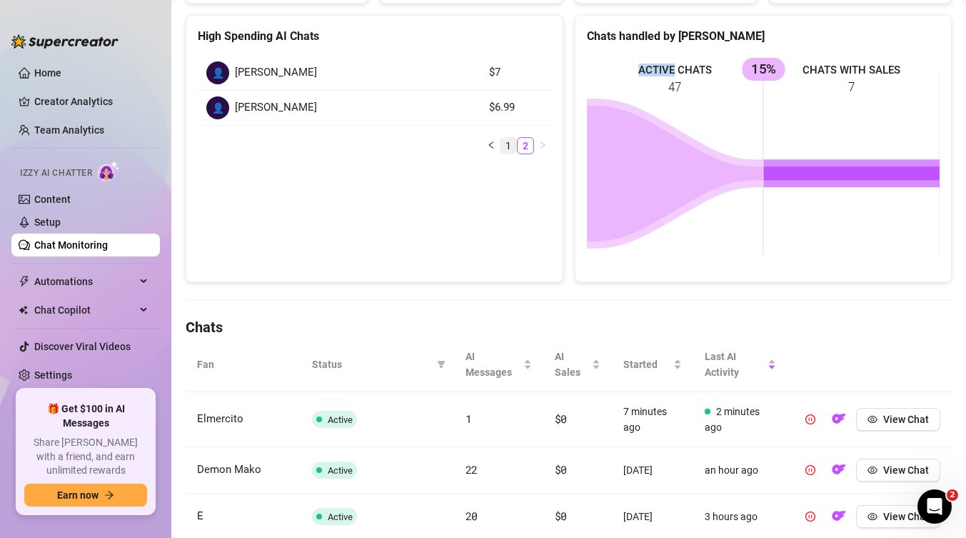
click at [504, 153] on link "1" at bounding box center [509, 146] width 16 height 16
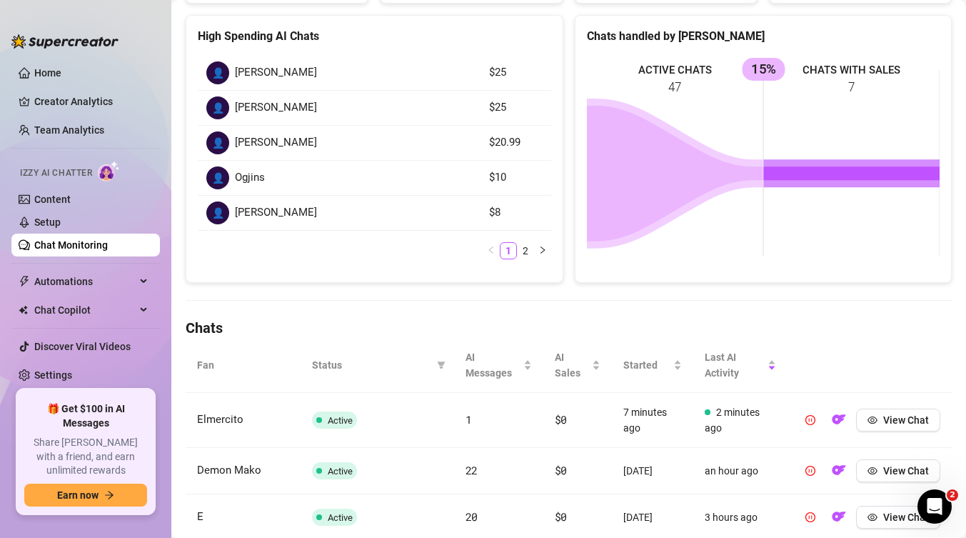
click at [221, 164] on td "👤 Ogjins" at bounding box center [339, 178] width 283 height 35
click at [221, 124] on td "👤 [PERSON_NAME]" at bounding box center [339, 108] width 283 height 35
click at [239, 274] on div "👤 [PERSON_NAME] $25 👤 [PERSON_NAME] $25 👤 [PERSON_NAME] $20.99 👤 [PERSON_NAME] …" at bounding box center [374, 163] width 376 height 238
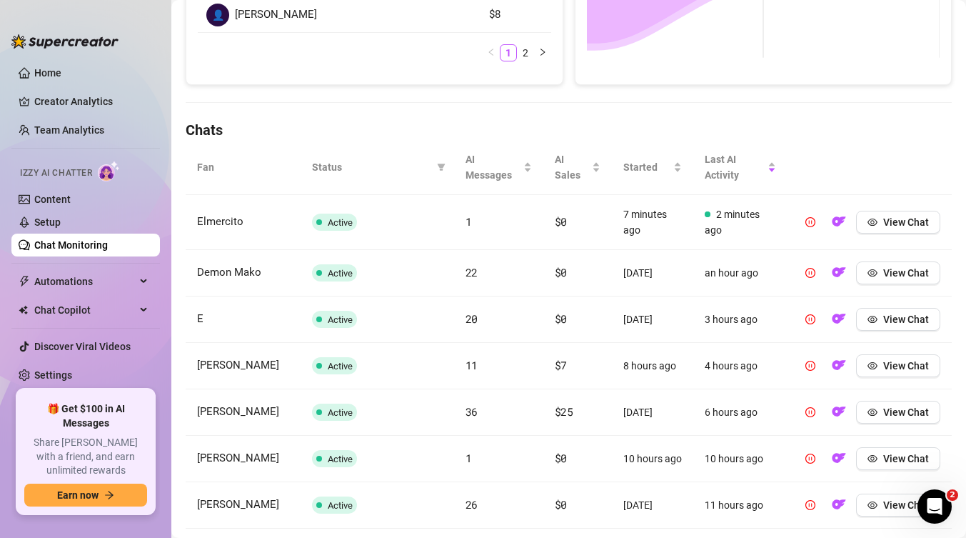
scroll to position [395, 0]
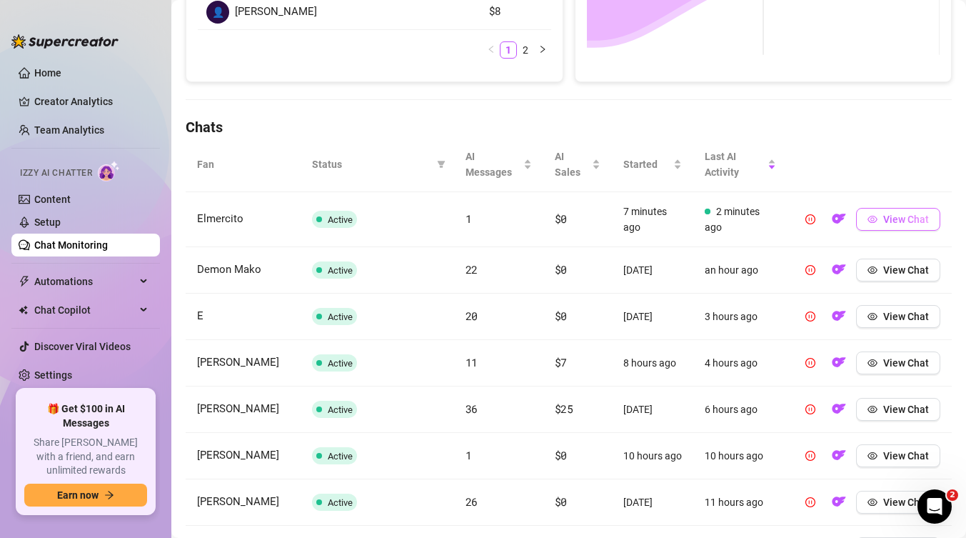
click at [913, 219] on span "View Chat" at bounding box center [906, 219] width 46 height 11
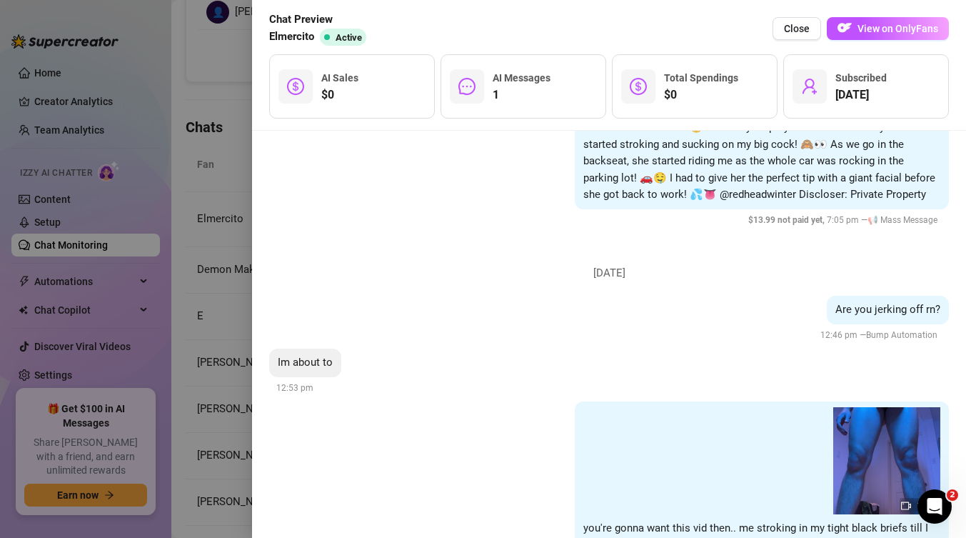
scroll to position [2029, 0]
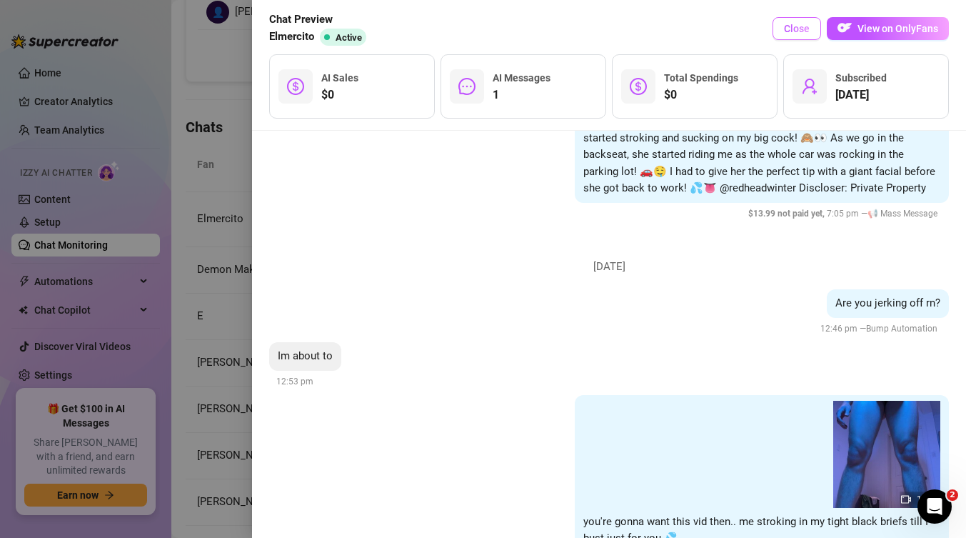
click at [802, 23] on span "Close" at bounding box center [797, 28] width 26 height 11
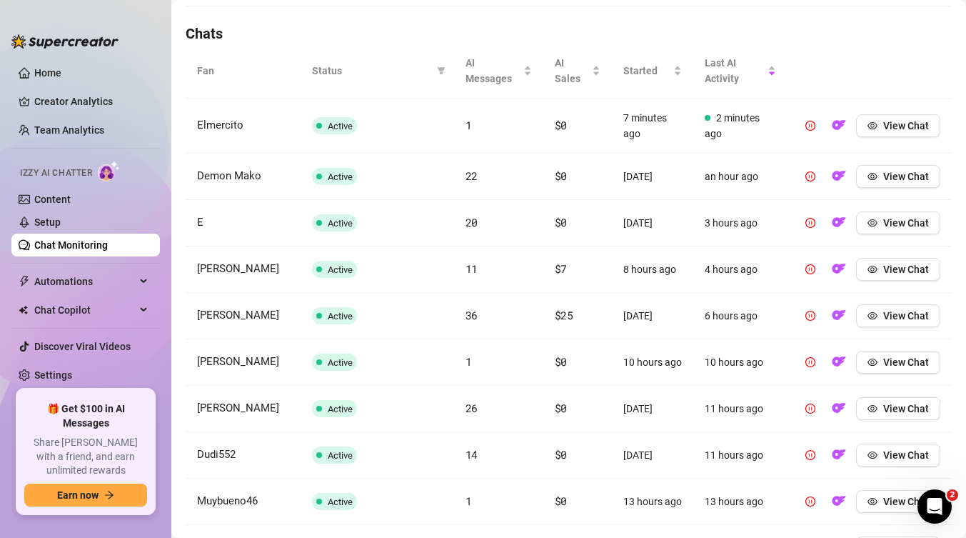
scroll to position [487, 0]
click at [34, 216] on link "Setup" at bounding box center [47, 221] width 26 height 11
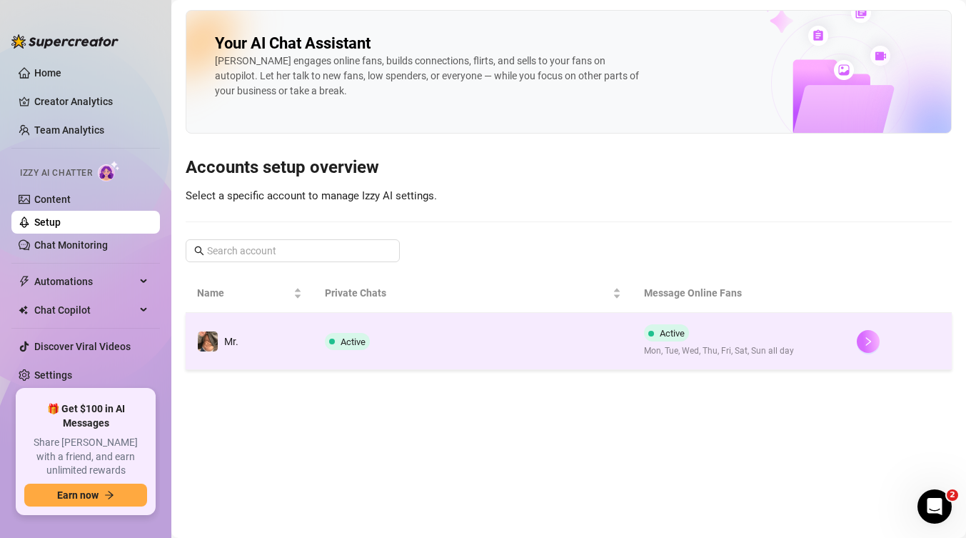
click at [873, 341] on icon "right" at bounding box center [868, 341] width 10 height 10
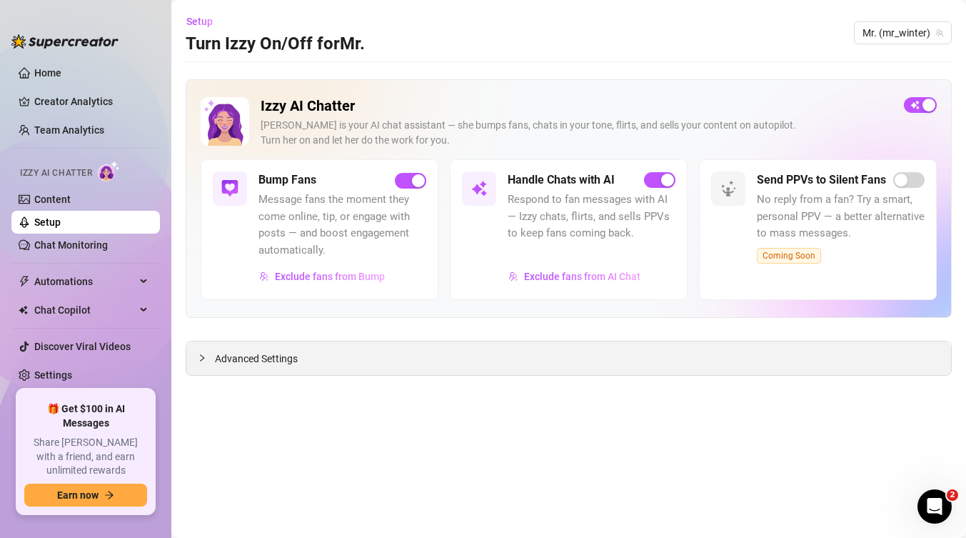
click at [244, 361] on span "Advanced Settings" at bounding box center [256, 359] width 83 height 16
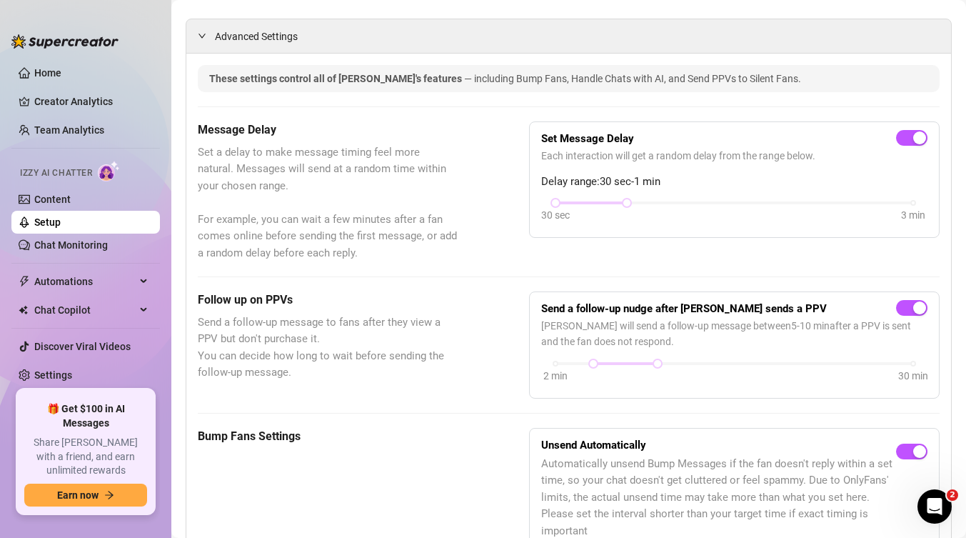
scroll to position [321, 0]
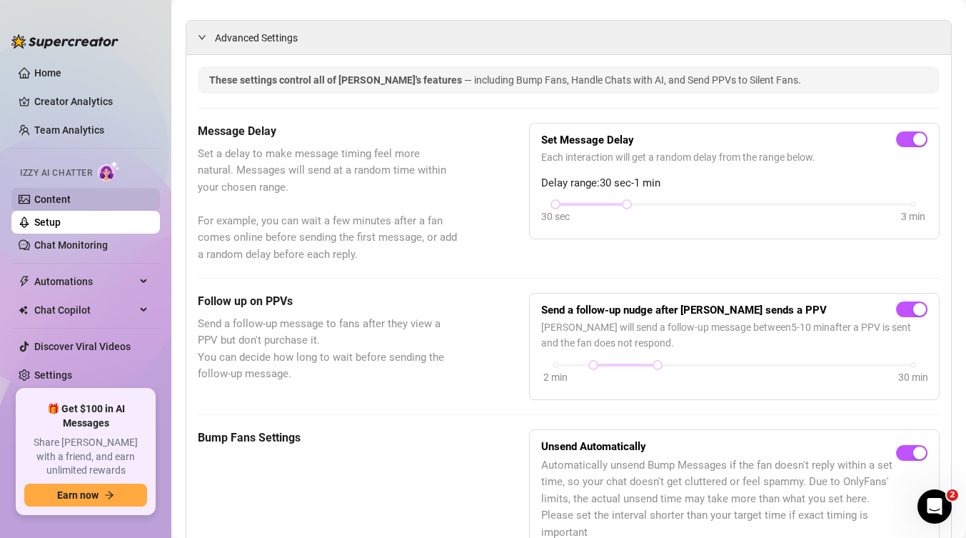
click at [70, 194] on link "Content" at bounding box center [52, 199] width 36 height 11
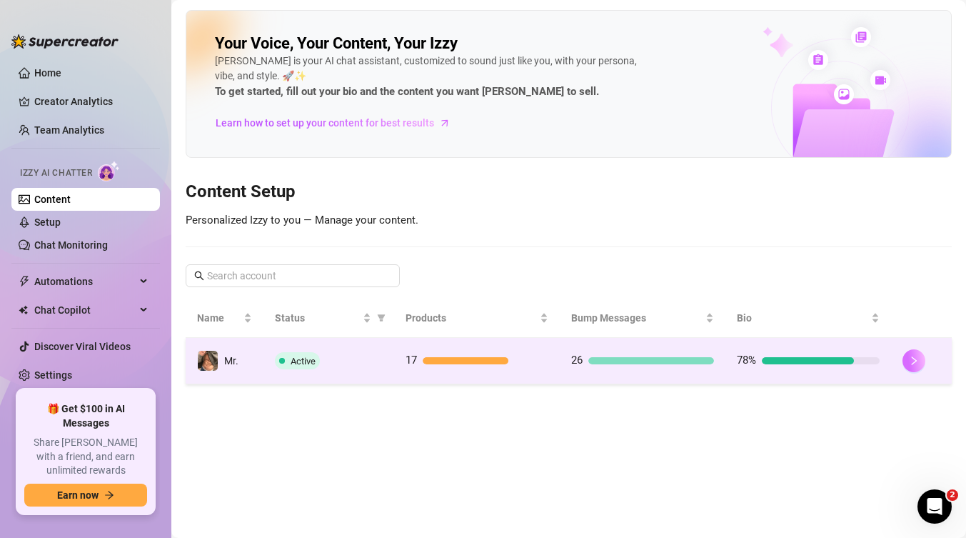
click at [916, 358] on icon "right" at bounding box center [914, 361] width 10 height 10
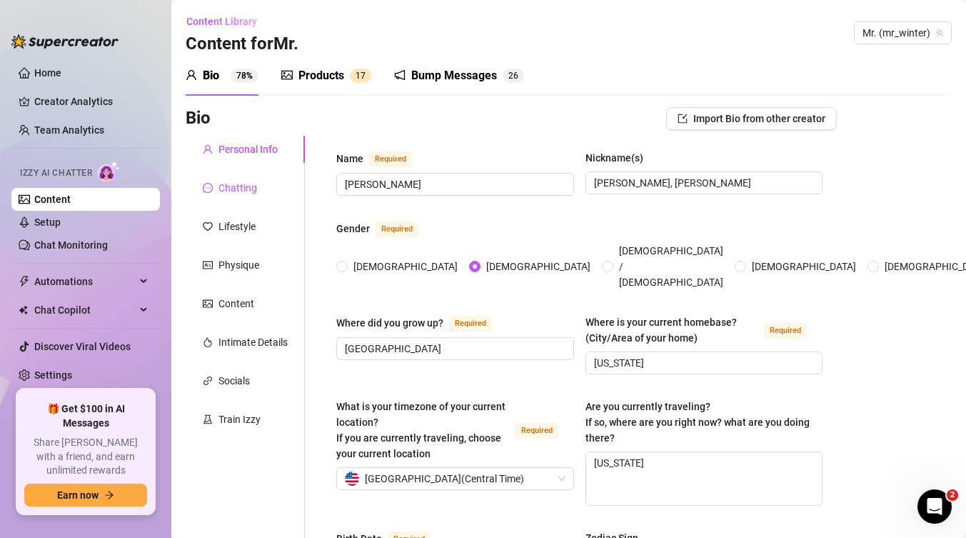
click at [236, 189] on div "Chatting" at bounding box center [238, 188] width 39 height 16
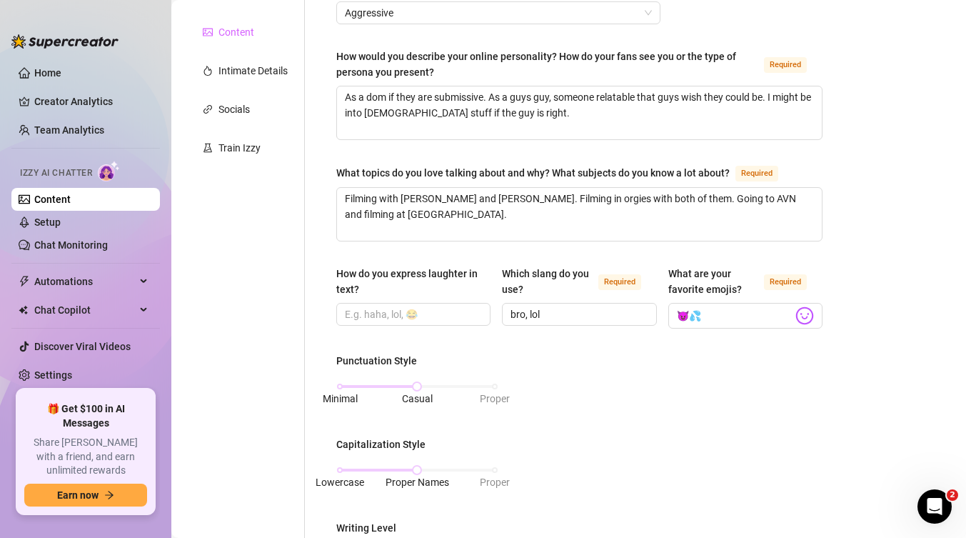
scroll to position [1, 0]
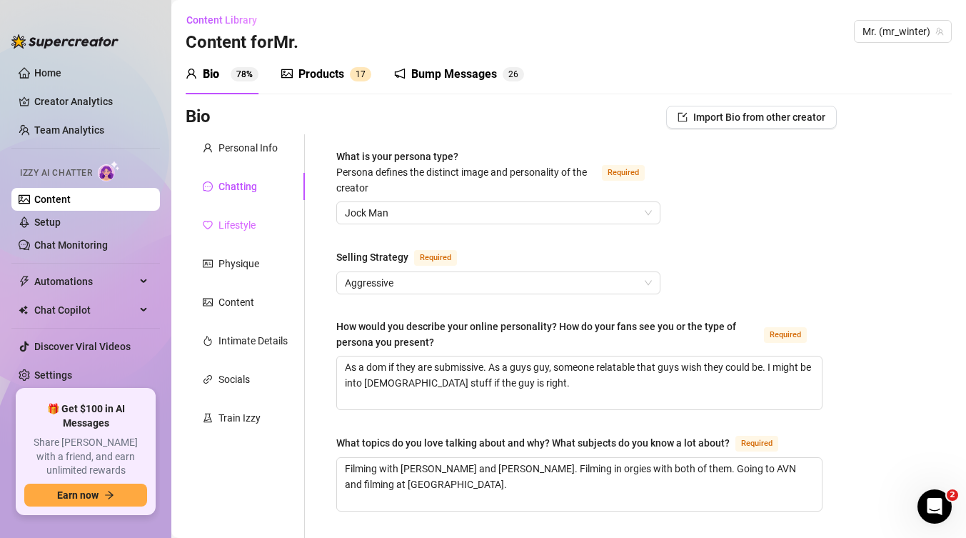
click at [228, 215] on div "Lifestyle" at bounding box center [245, 224] width 119 height 27
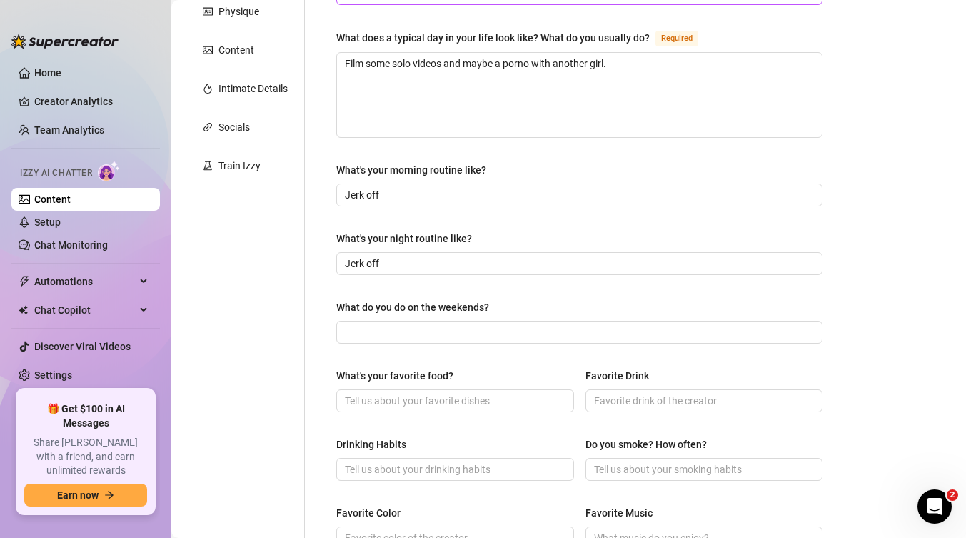
scroll to position [58, 0]
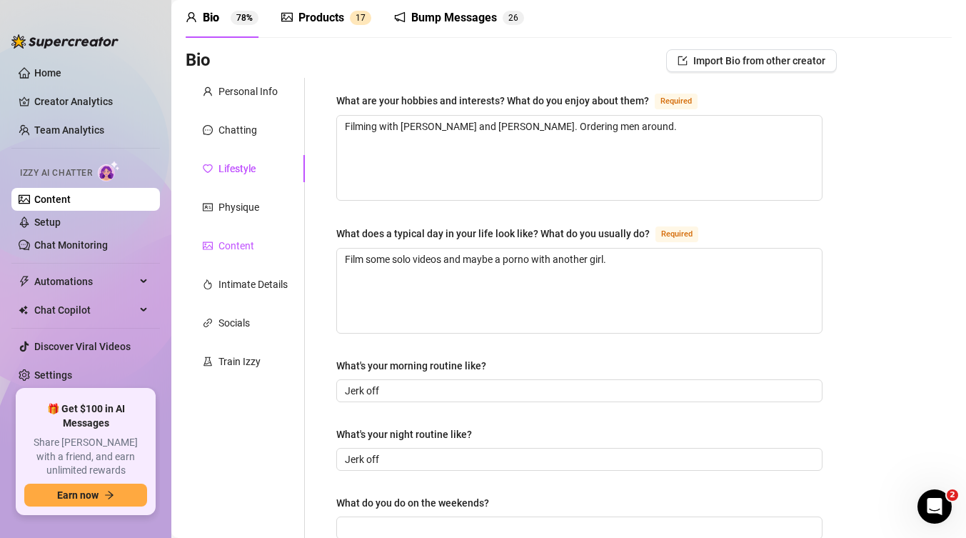
click at [241, 246] on div "Content" at bounding box center [237, 246] width 36 height 16
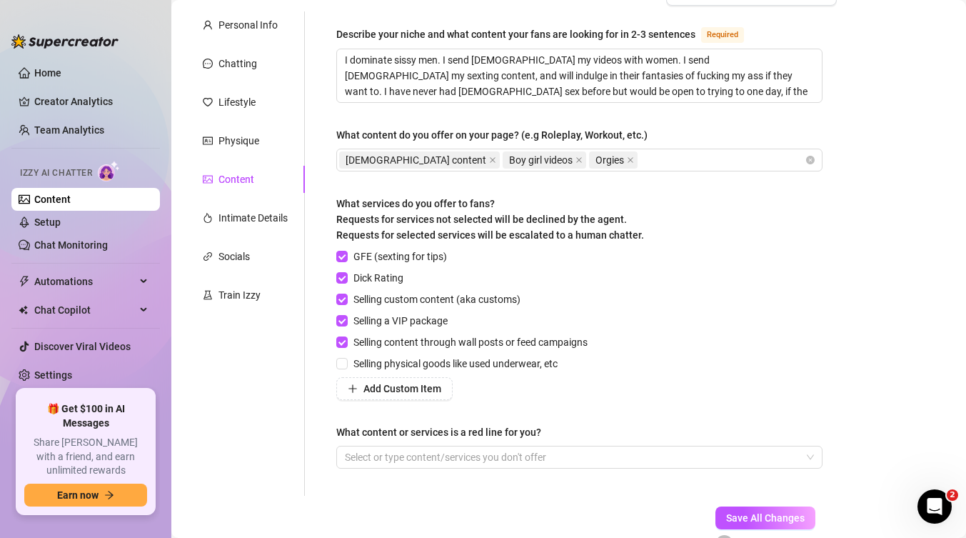
scroll to position [0, 0]
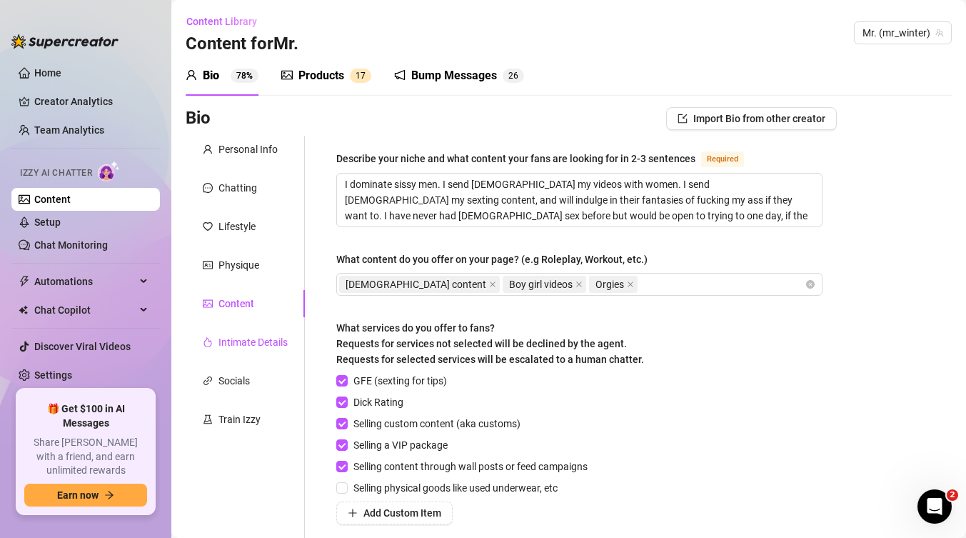
click at [235, 346] on div "Intimate Details" at bounding box center [253, 342] width 69 height 16
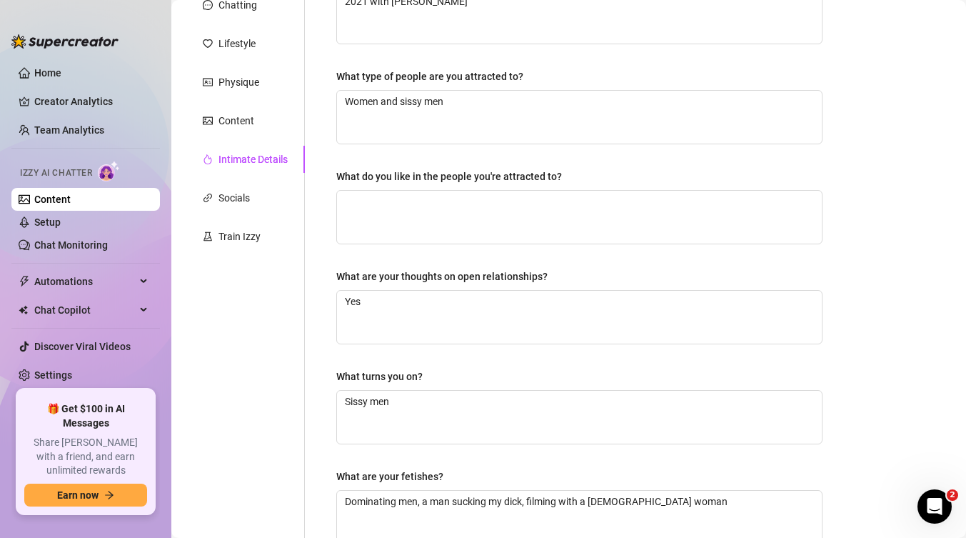
scroll to position [115, 0]
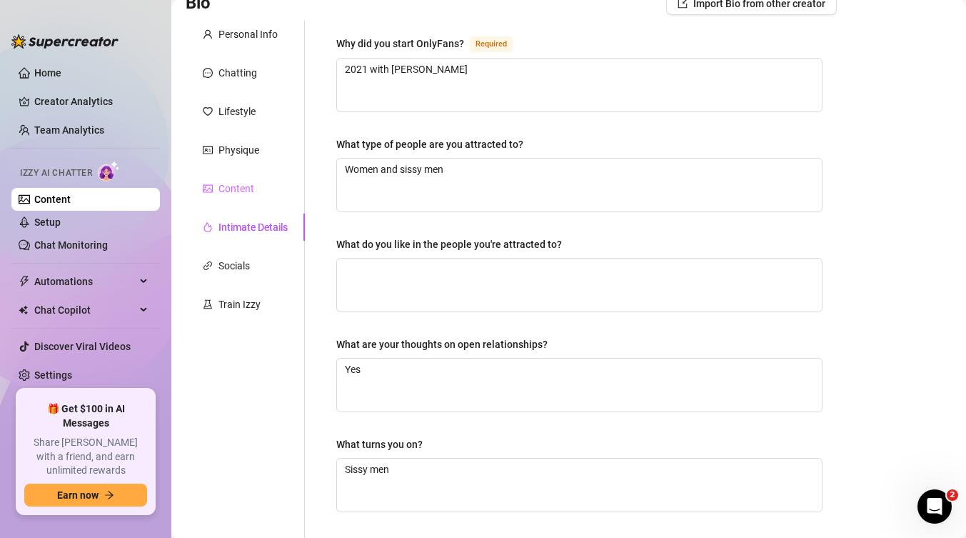
click at [231, 197] on div "Content" at bounding box center [245, 188] width 119 height 27
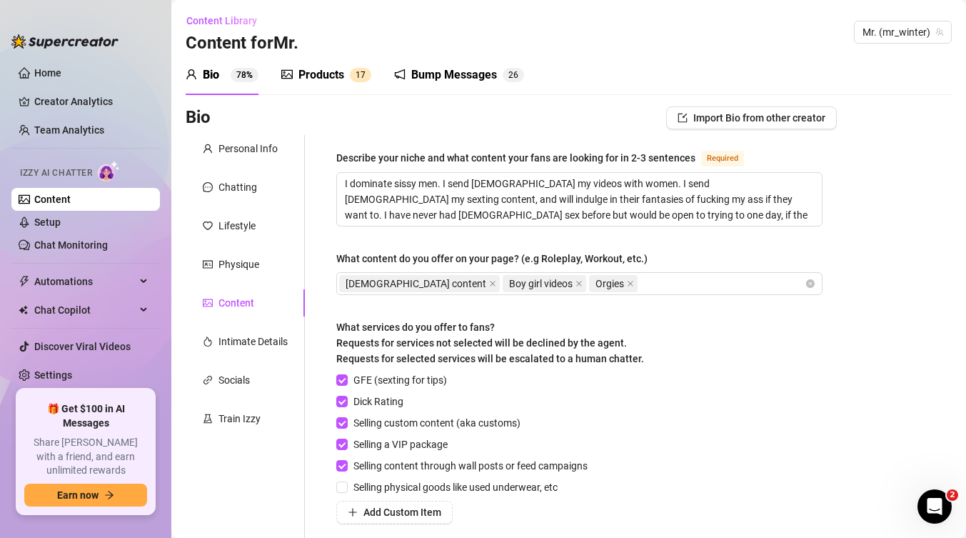
scroll to position [0, 0]
click at [458, 79] on div "Bump Messages" at bounding box center [454, 75] width 86 height 17
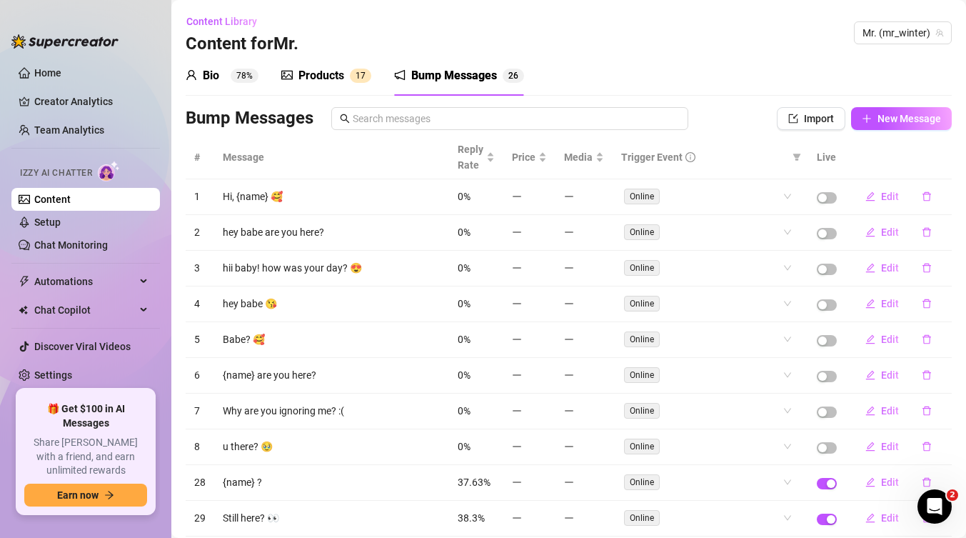
click at [210, 72] on div "Bio" at bounding box center [211, 75] width 16 height 17
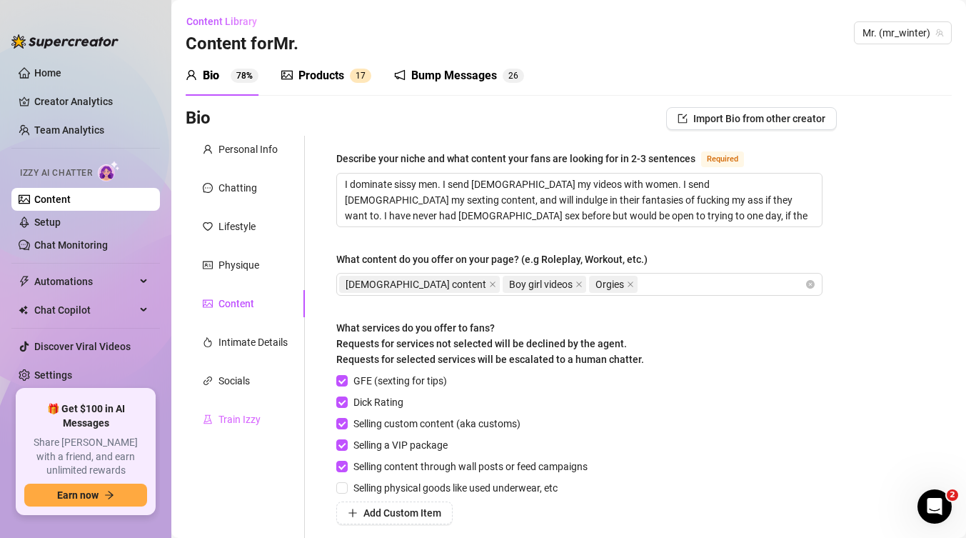
click at [238, 428] on div "Train Izzy" at bounding box center [245, 419] width 119 height 27
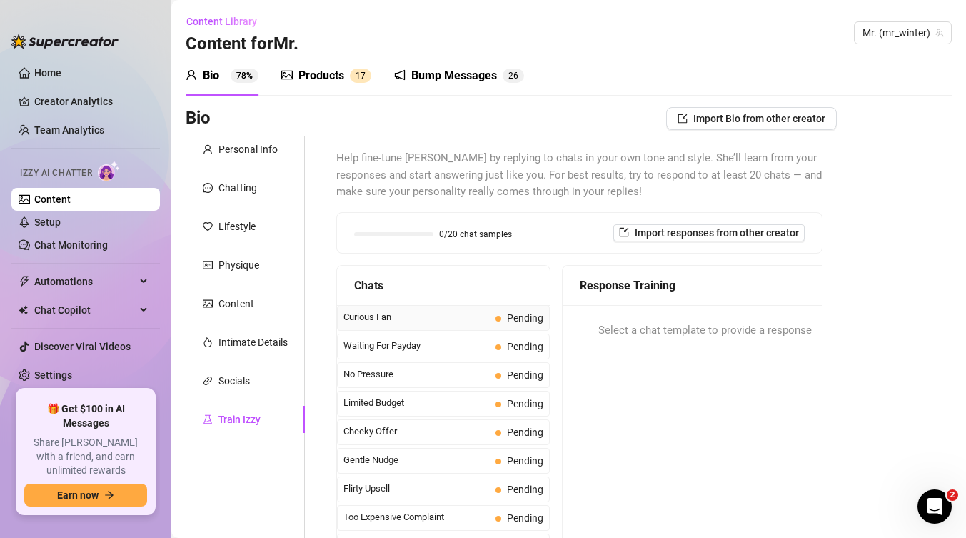
click at [398, 327] on div "Curious Fan Pending" at bounding box center [443, 318] width 213 height 26
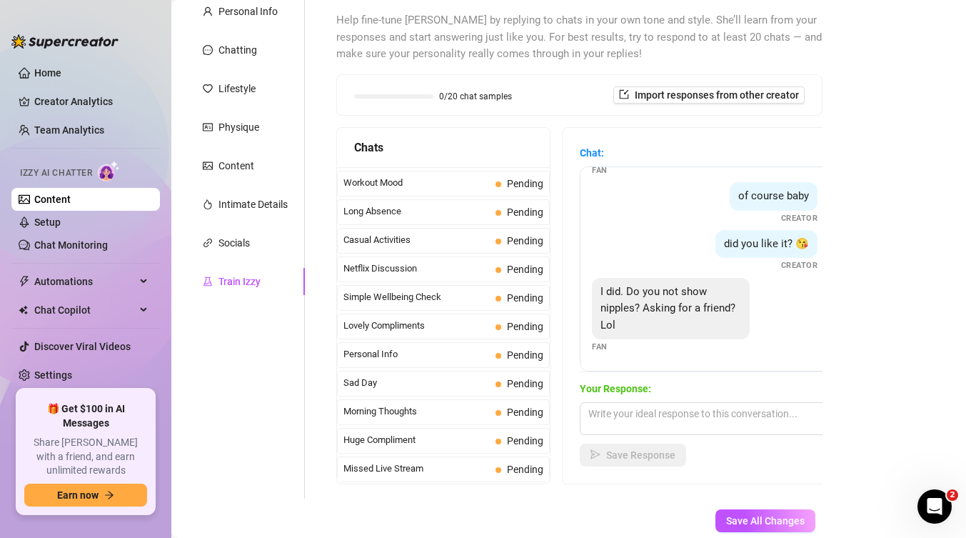
scroll to position [223, 0]
